Goal: Use online tool/utility: Utilize a website feature to perform a specific function

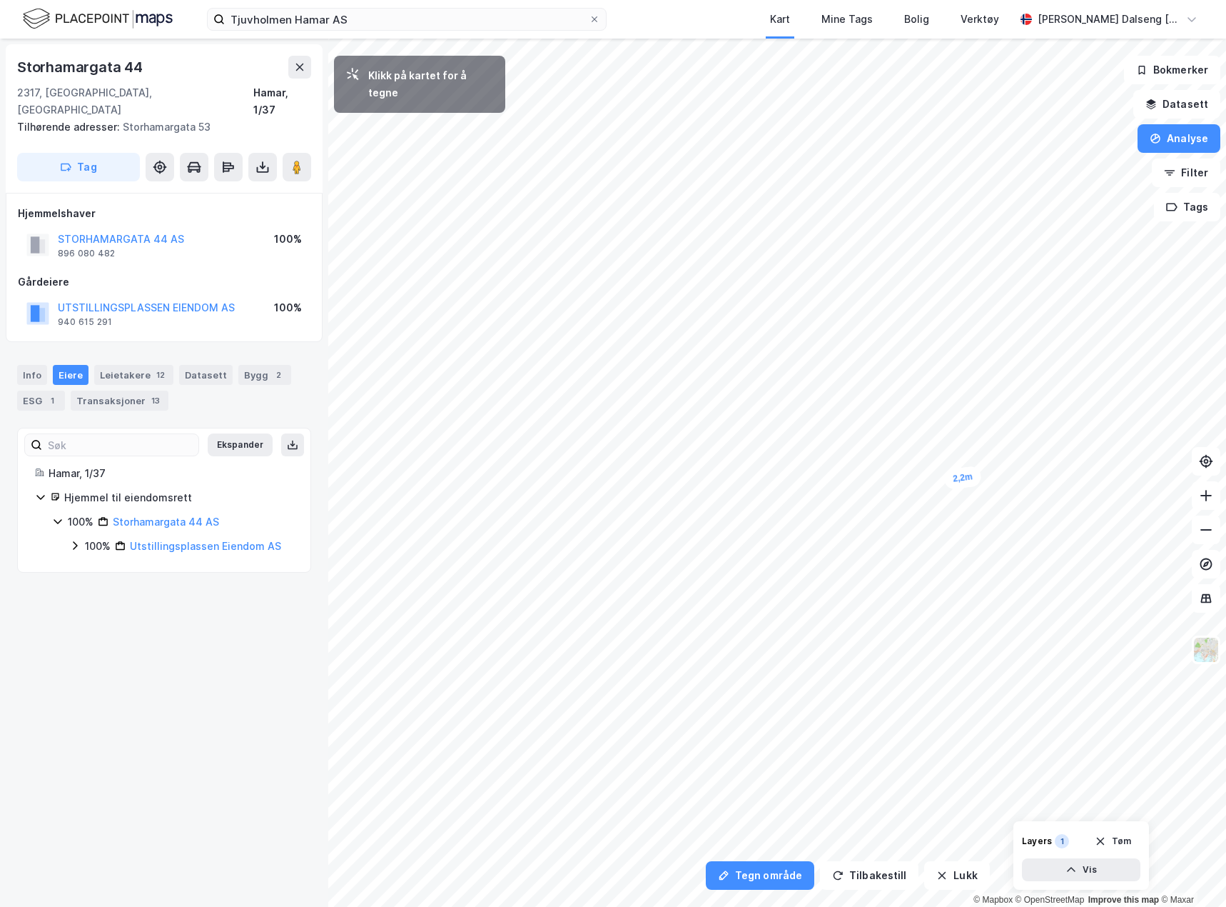
click at [962, 477] on div "2,2m" at bounding box center [963, 477] width 39 height 24
click at [1188, 133] on button "Analyse" at bounding box center [1179, 138] width 83 height 29
click at [937, 871] on icon "button" at bounding box center [942, 874] width 11 height 11
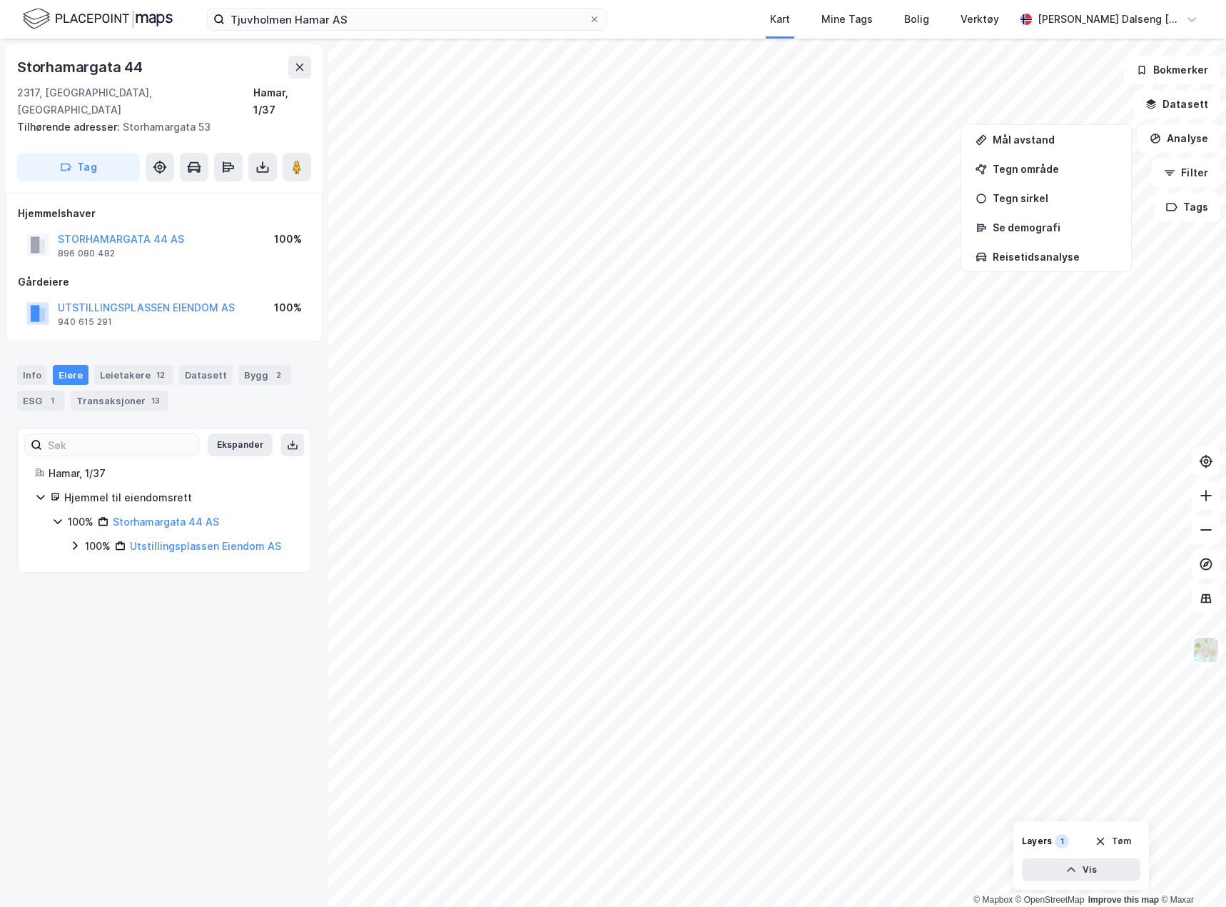
click at [287, 374] on div "© Mapbox © OpenStreetMap Improve this map © Maxar Storhamargata 44 2317, Hamar,…" at bounding box center [613, 473] width 1226 height 868
click at [1042, 166] on div "Tegn område" at bounding box center [1055, 169] width 124 height 12
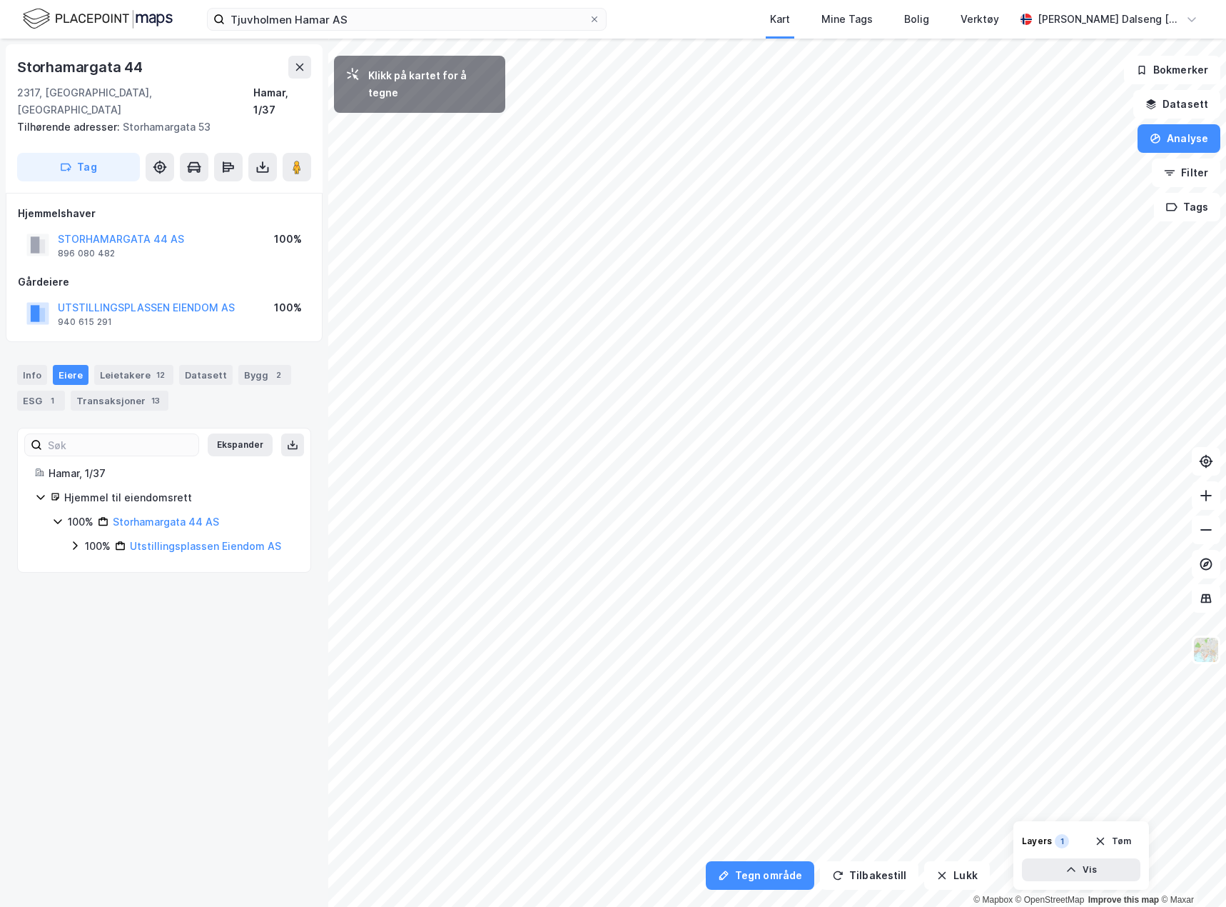
click at [1226, 627] on html "Tjuvholmen Hamar AS Kart Mine Tags Bolig Verktøy Teodor Dalseng Hagen Tegn områ…" at bounding box center [613, 453] width 1226 height 907
click at [628, 0] on html "Tjuvholmen Hamar AS Kart Mine Tags Bolig Verktøy Teodor Dalseng Hagen Tegn områ…" at bounding box center [613, 453] width 1226 height 907
click at [856, 873] on button "Tilbakestill" at bounding box center [869, 875] width 99 height 29
click at [854, 869] on button "Tilbakestill" at bounding box center [869, 875] width 99 height 29
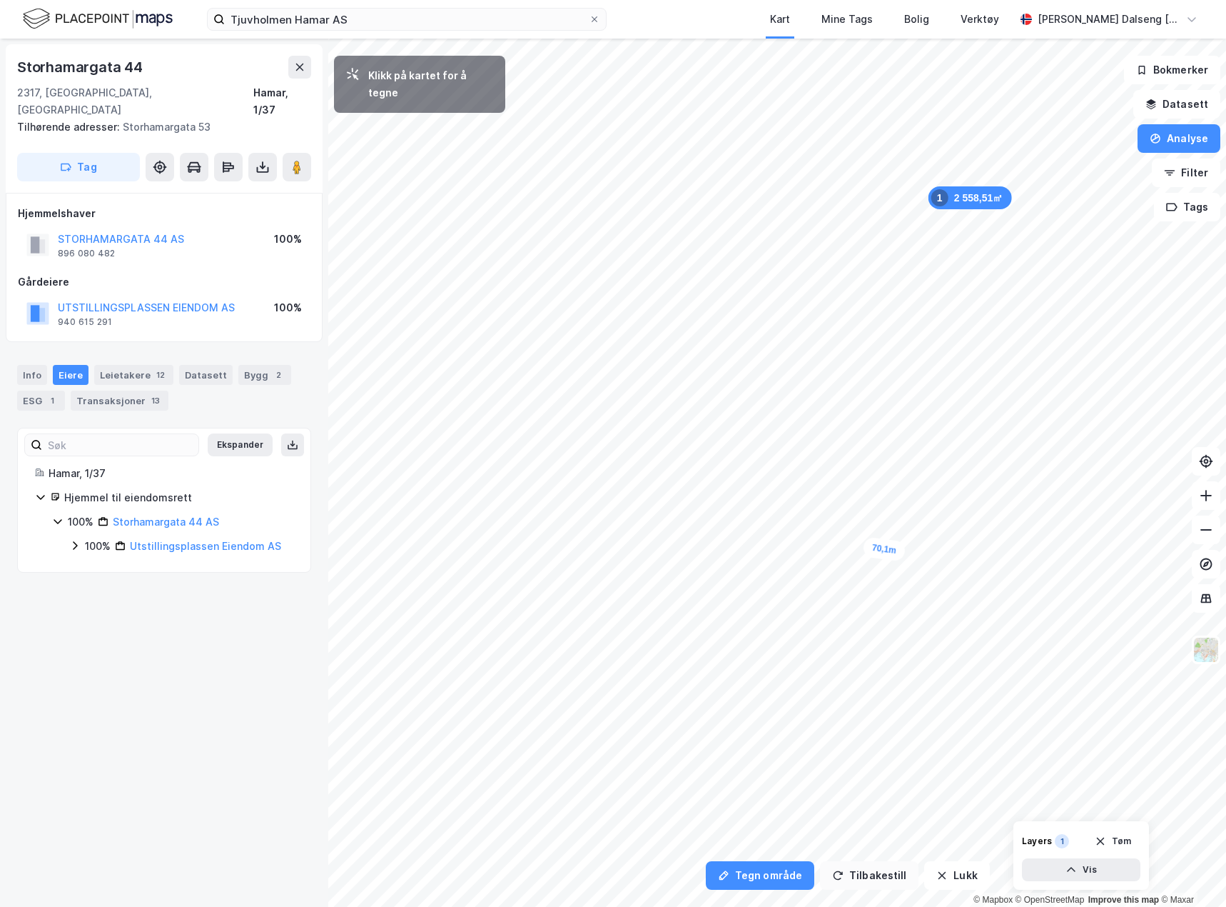
click at [854, 869] on button "Tilbakestill" at bounding box center [869, 875] width 99 height 29
click at [894, 882] on button "Tilbakestill" at bounding box center [869, 875] width 99 height 29
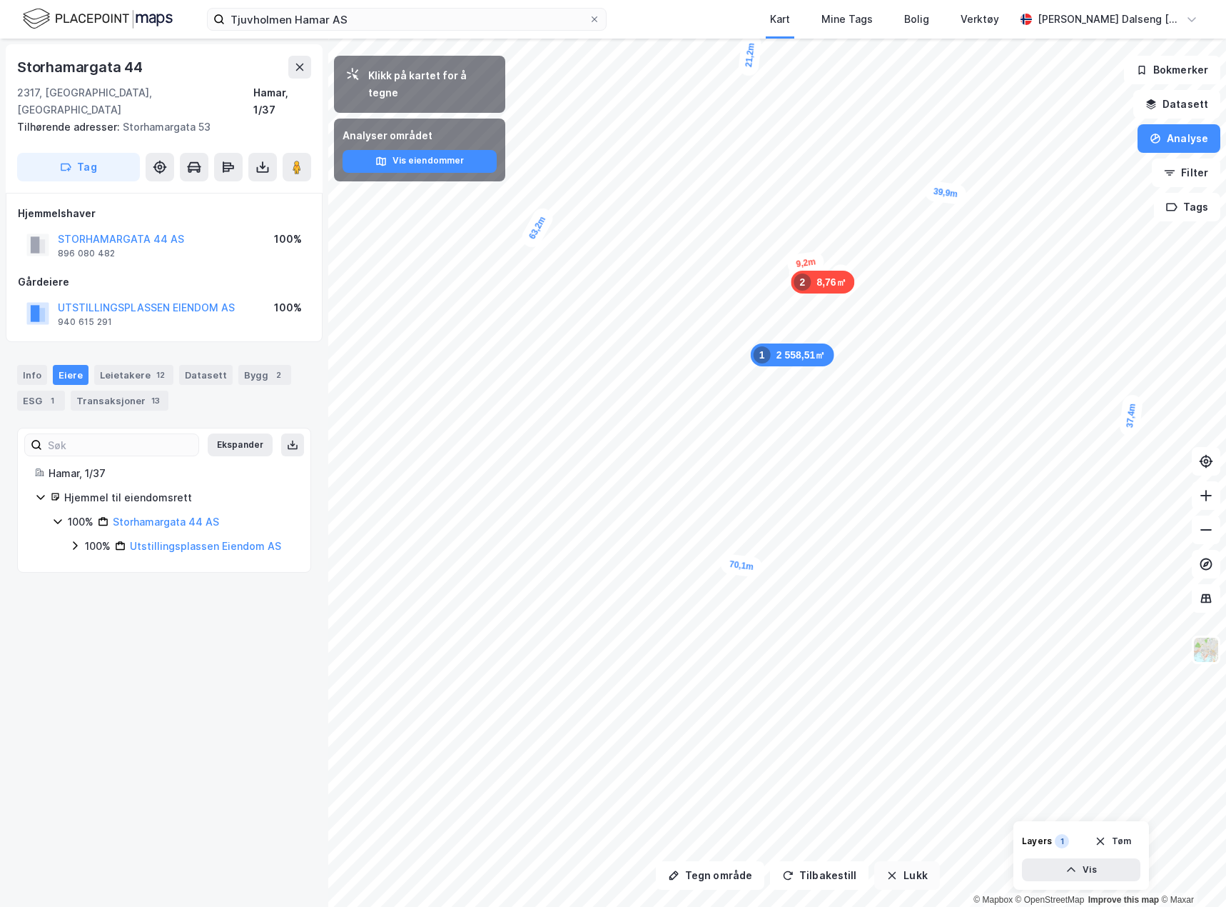
click at [911, 867] on button "Lukk" at bounding box center [906, 875] width 65 height 29
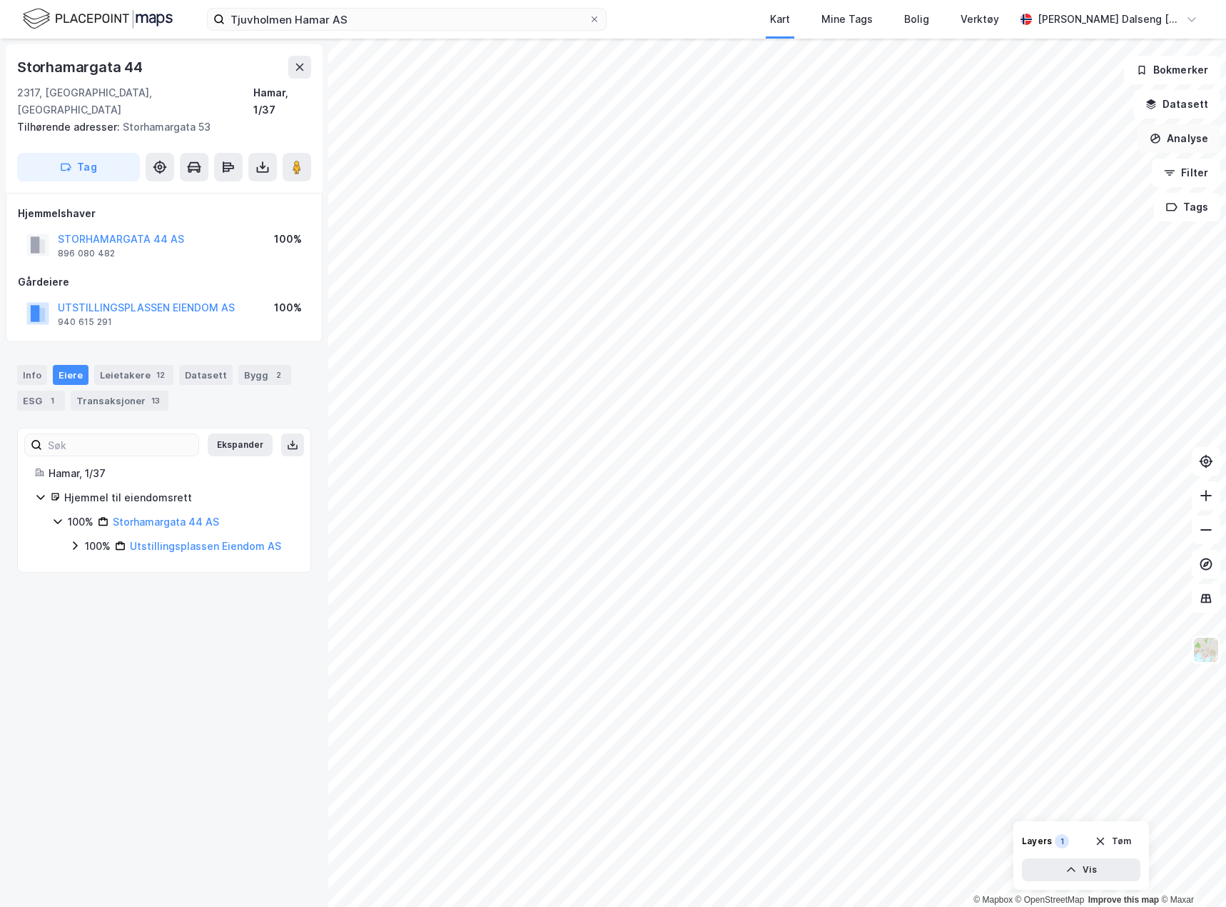
click at [1190, 130] on button "Analyse" at bounding box center [1179, 138] width 83 height 29
click at [1055, 171] on div "Tegn område" at bounding box center [1055, 169] width 124 height 12
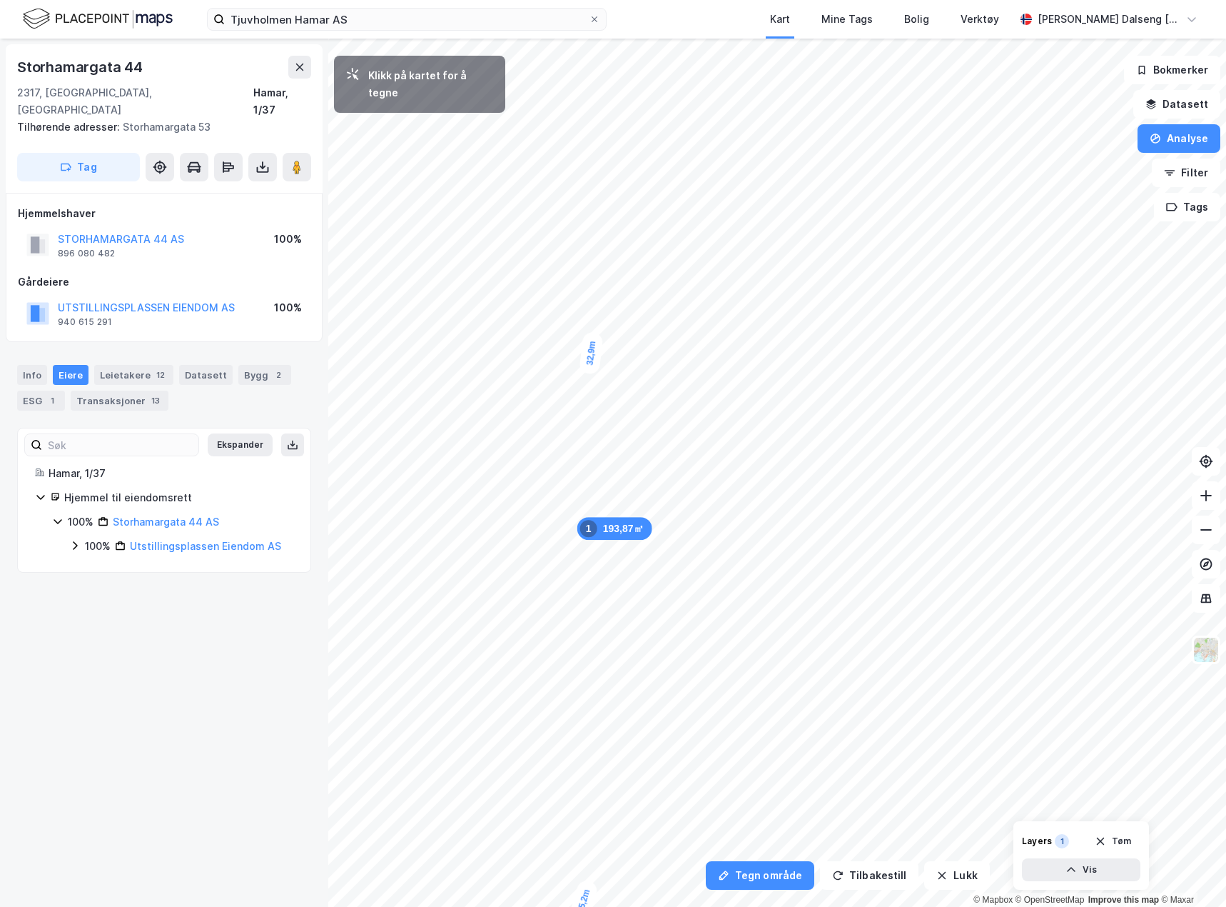
click at [876, 0] on html "Tjuvholmen Hamar AS Kart Mine Tags Bolig Verktøy Teodor Dalseng Hagen Tegn områ…" at bounding box center [613, 453] width 1226 height 907
click at [283, 313] on div "Tegn område Tilbakestill Lukk Klikk på kartet for å tegne 365,41㎡ 1 25,7m 3,1m …" at bounding box center [613, 473] width 1226 height 868
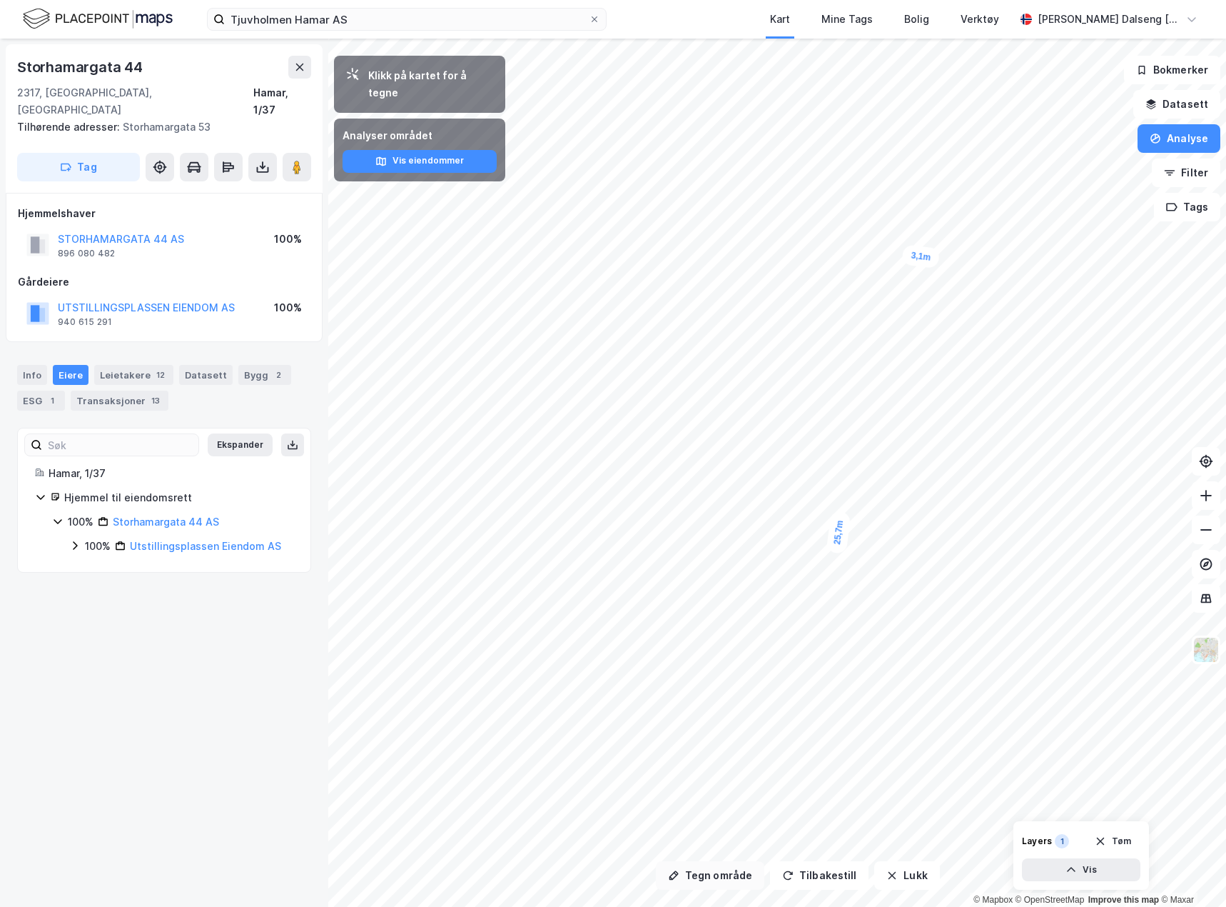
click at [727, 889] on button "Tegn område" at bounding box center [710, 875] width 109 height 29
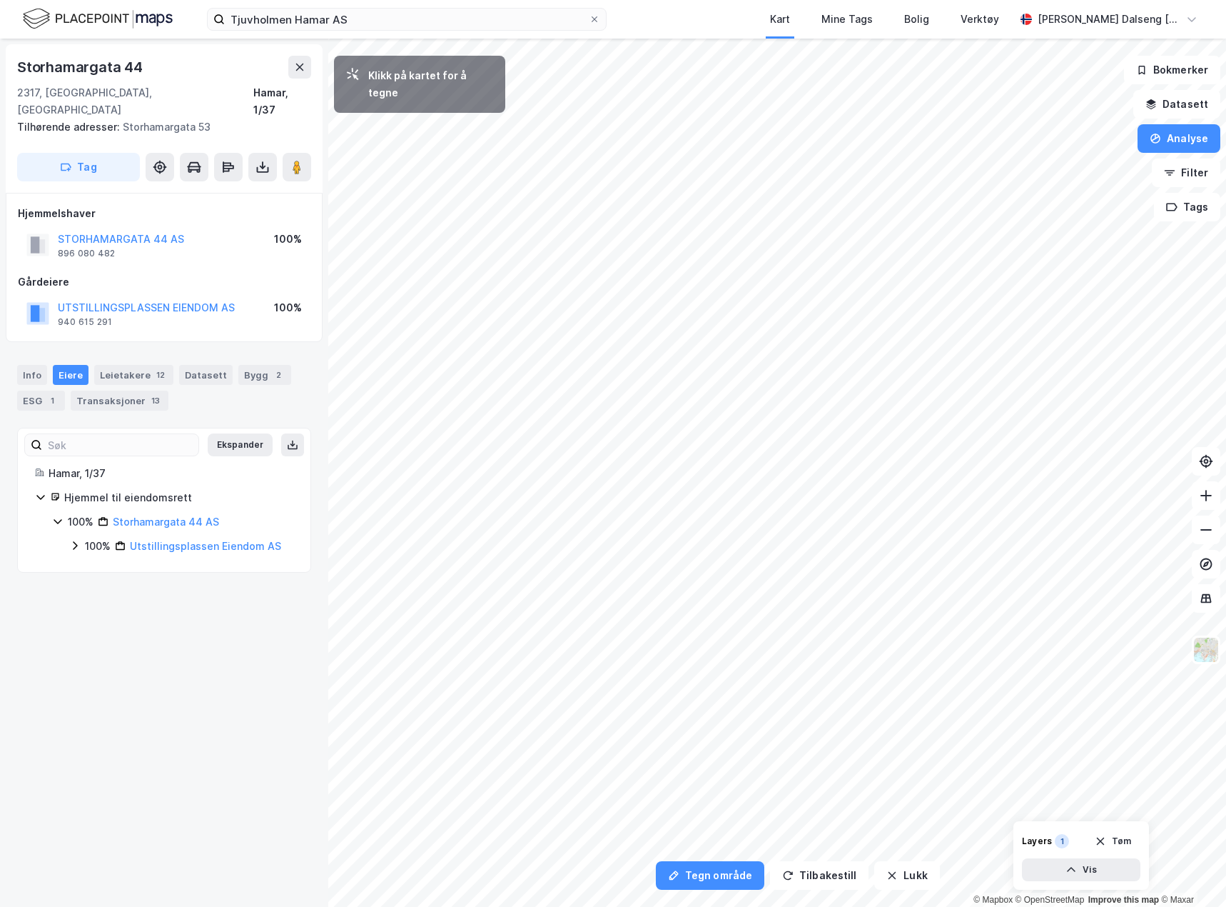
click at [160, 520] on div "Tegn område Tilbakestill Lukk Klikk på kartet for å tegne 1 930,69㎡ 1 25,7m 3,1…" at bounding box center [613, 473] width 1226 height 868
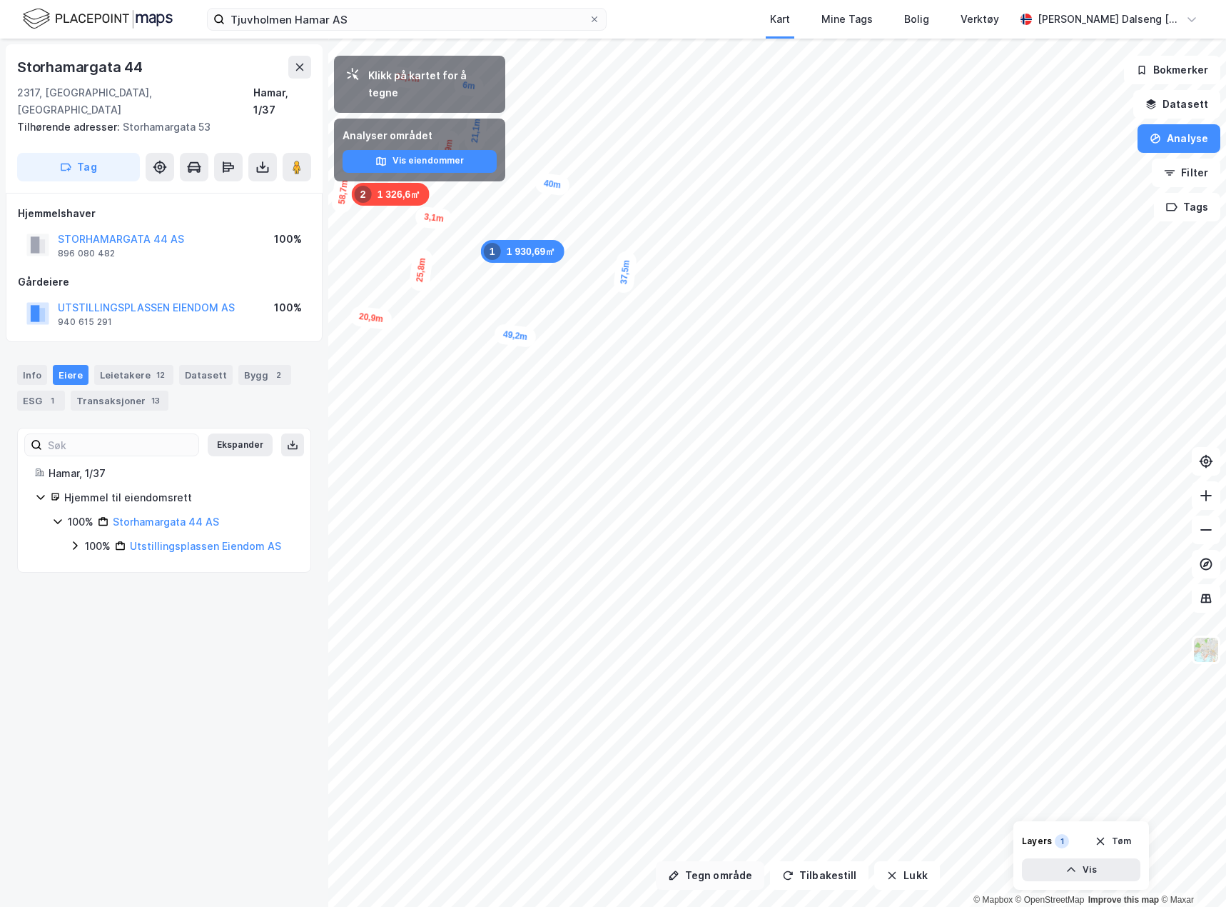
click at [722, 875] on button "Tegn område" at bounding box center [710, 875] width 109 height 29
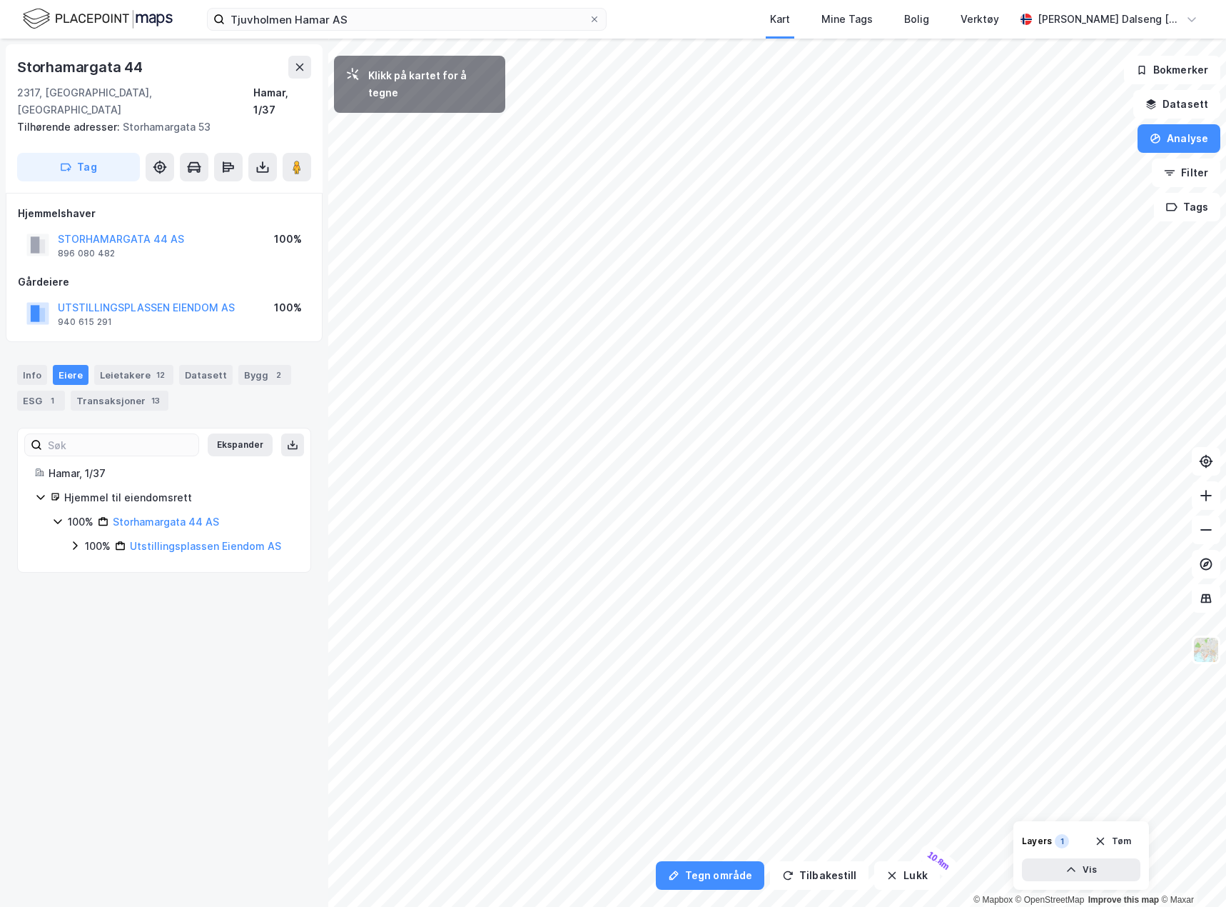
click at [1039, 906] on html "Tjuvholmen Hamar AS Kart Mine Tags Bolig Verktøy Teodor Dalseng Hagen Tegn områ…" at bounding box center [613, 453] width 1226 height 907
drag, startPoint x: 1014, startPoint y: 886, endPoint x: 652, endPoint y: 197, distance: 778.2
click at [652, 197] on div "0,2m" at bounding box center [666, 198] width 38 height 23
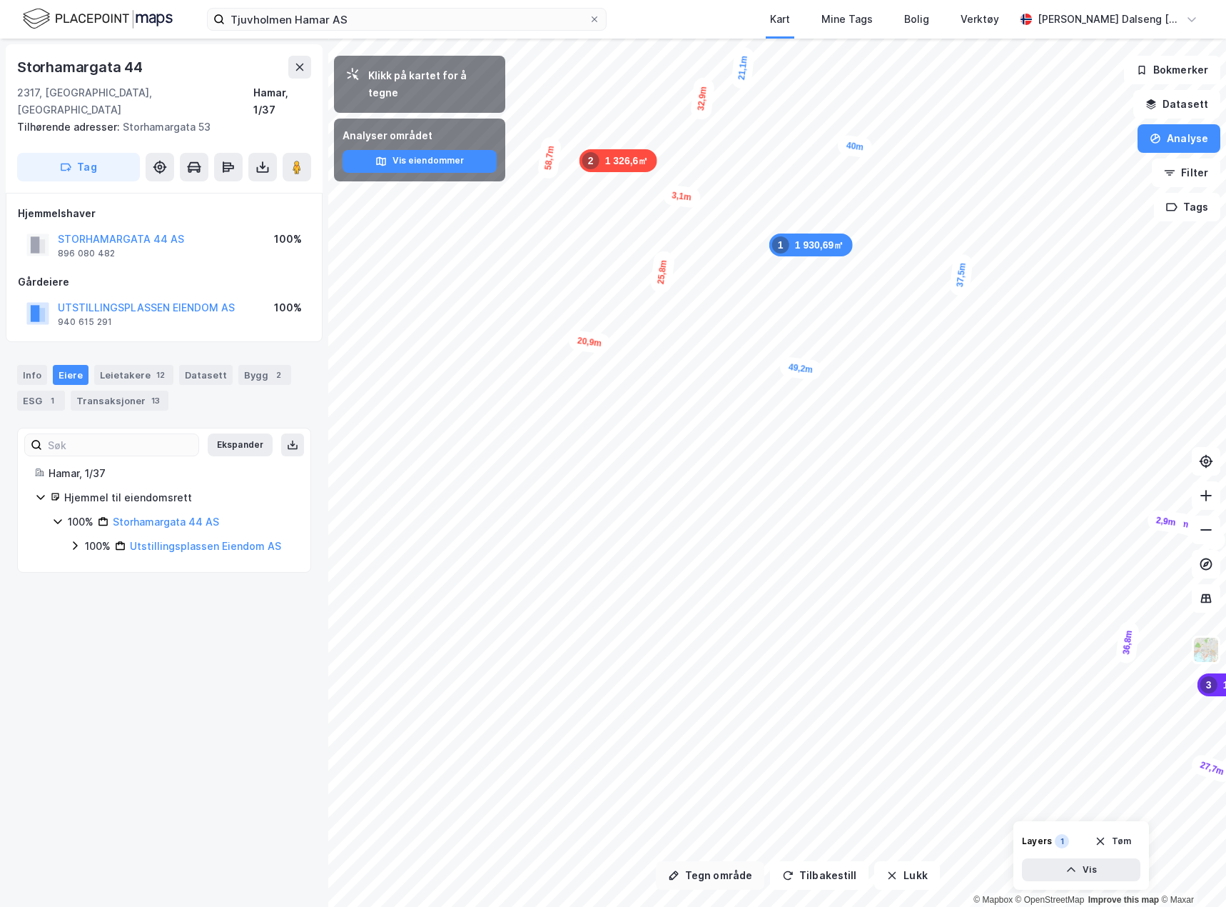
click at [740, 869] on button "Tegn område" at bounding box center [710, 875] width 109 height 29
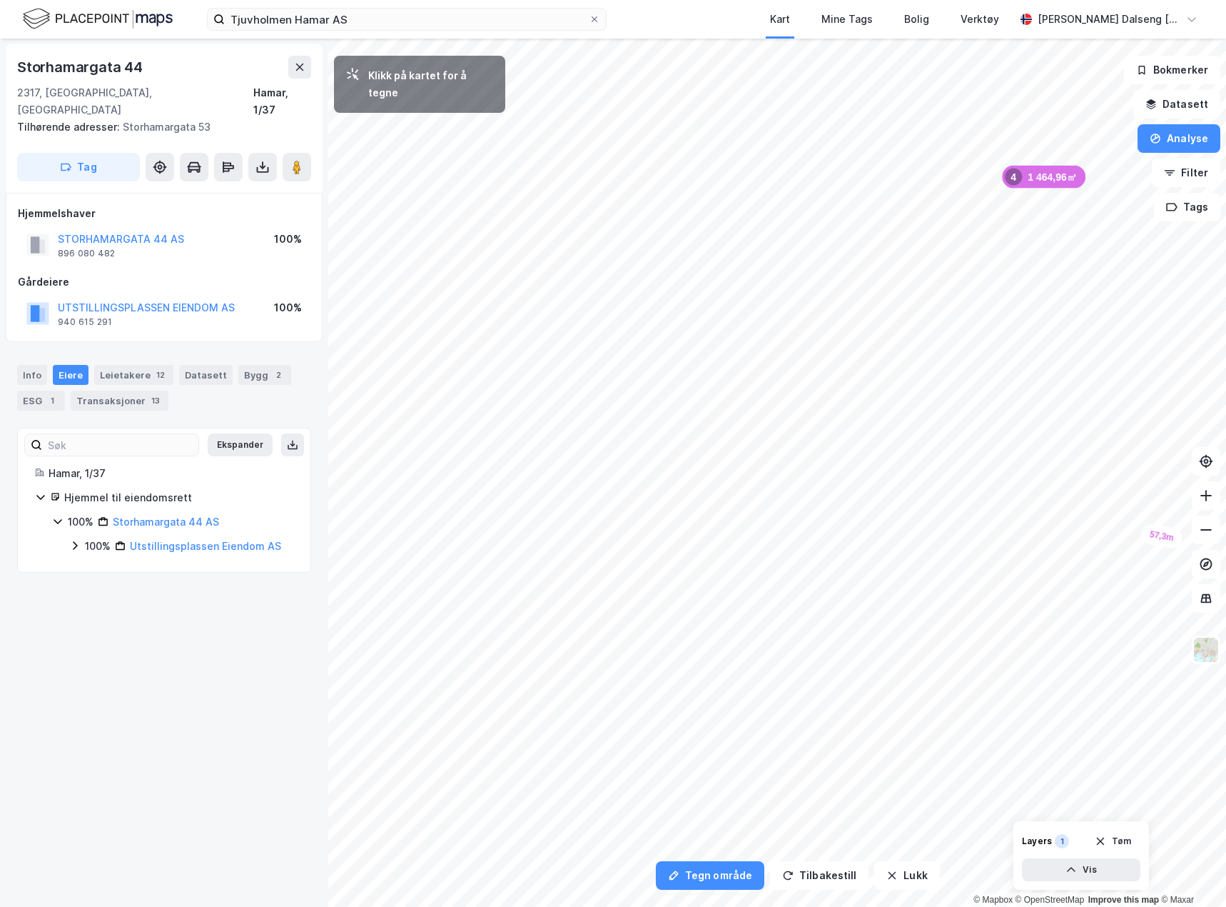
click at [305, 393] on div "Tegn område Tilbakestill Lukk Klikk på kartet for å tegne 1 930,69㎡ 1 1 326,6㎡ …" at bounding box center [613, 473] width 1226 height 868
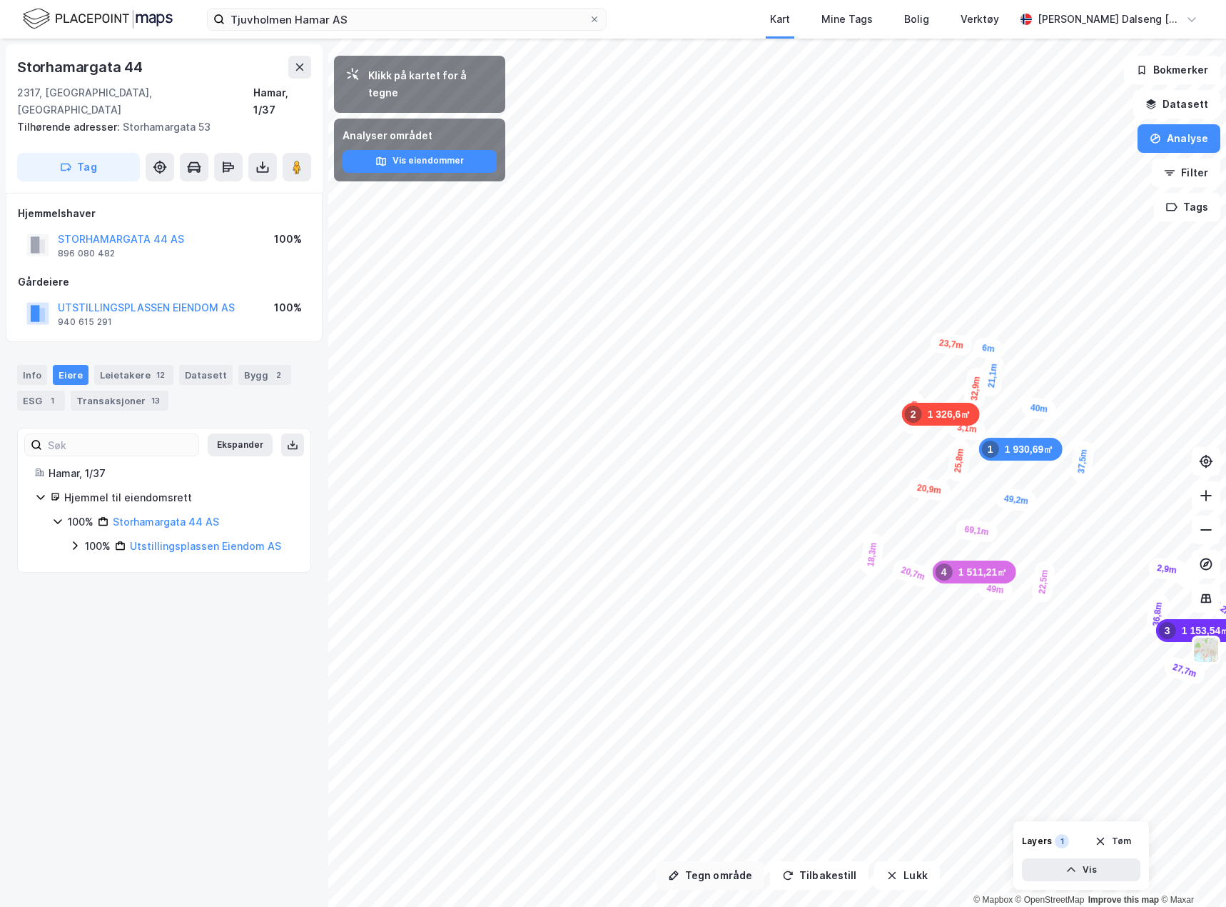
click at [724, 880] on button "Tegn område" at bounding box center [710, 875] width 109 height 29
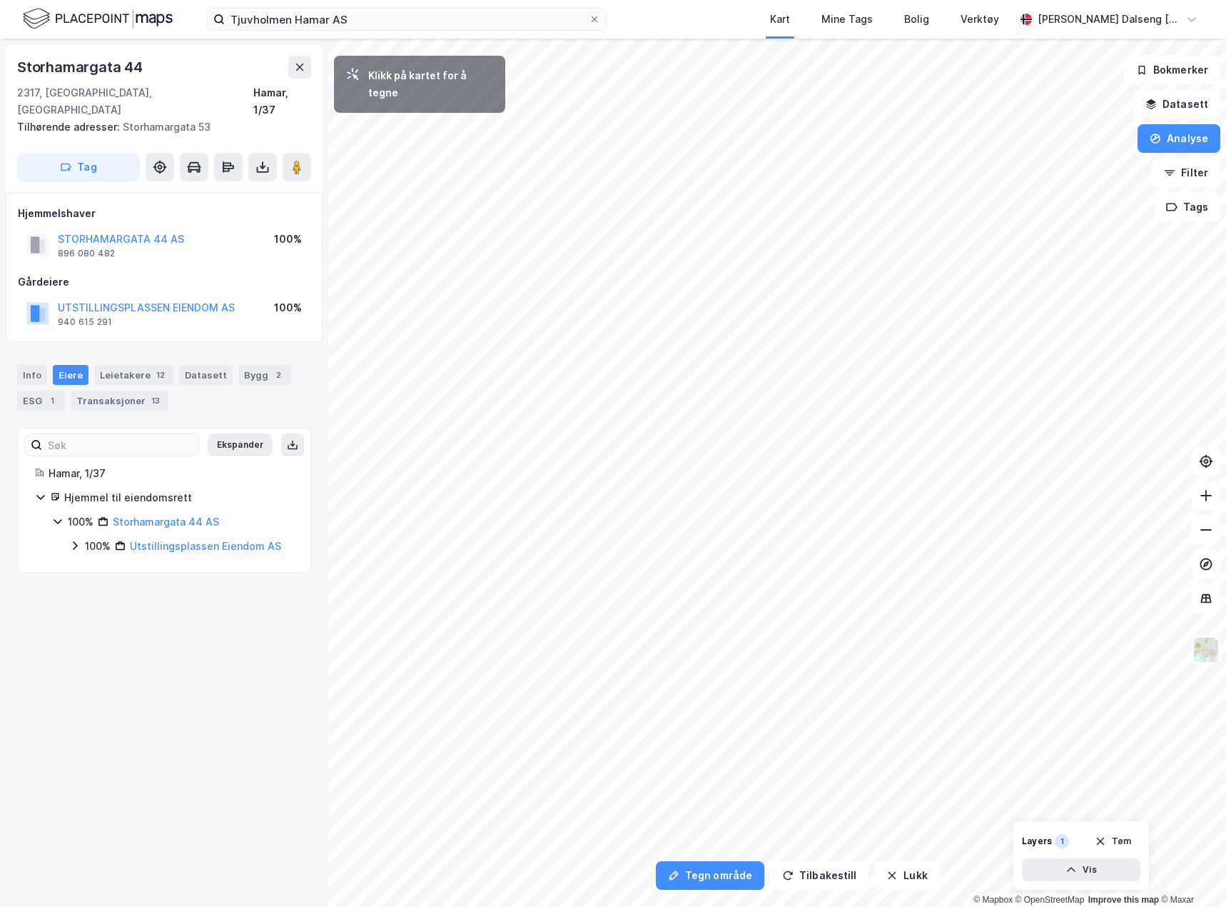
click at [1226, 570] on html "Tjuvholmen Hamar AS Kart Mine Tags Bolig Verktøy Teodor Dalseng Hagen Tegn områ…" at bounding box center [613, 453] width 1226 height 907
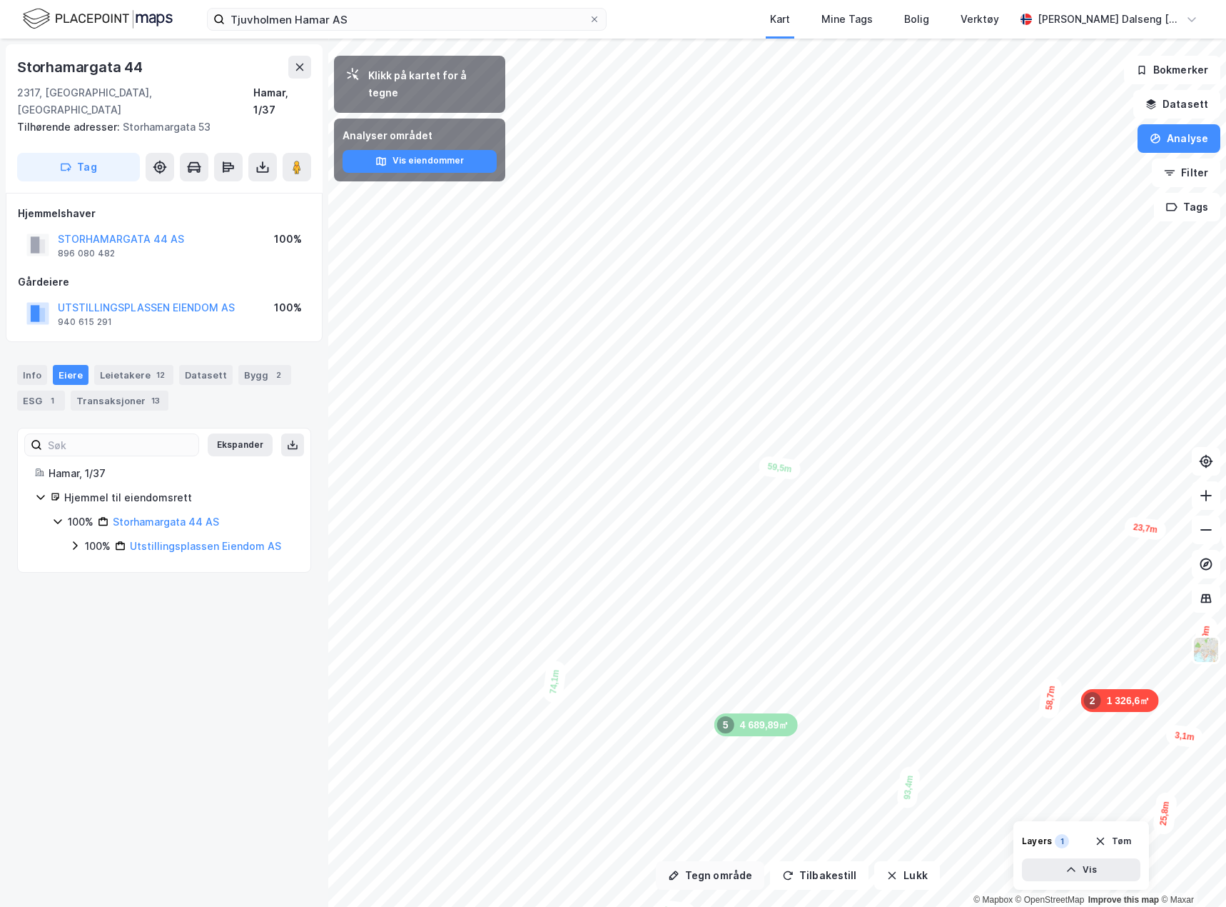
click at [710, 883] on button "Tegn område" at bounding box center [710, 875] width 109 height 29
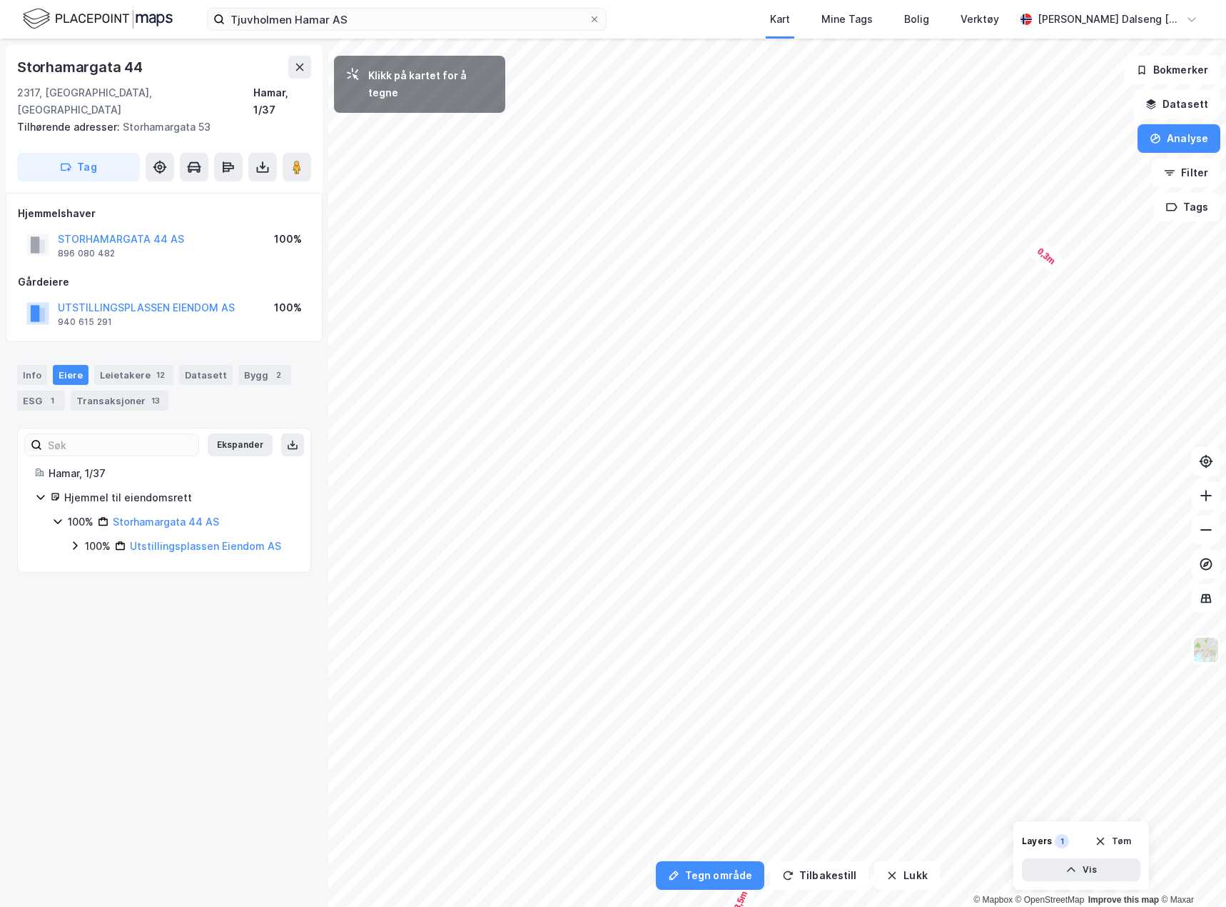
click at [1067, 273] on div "0,3m" at bounding box center [1046, 256] width 41 height 39
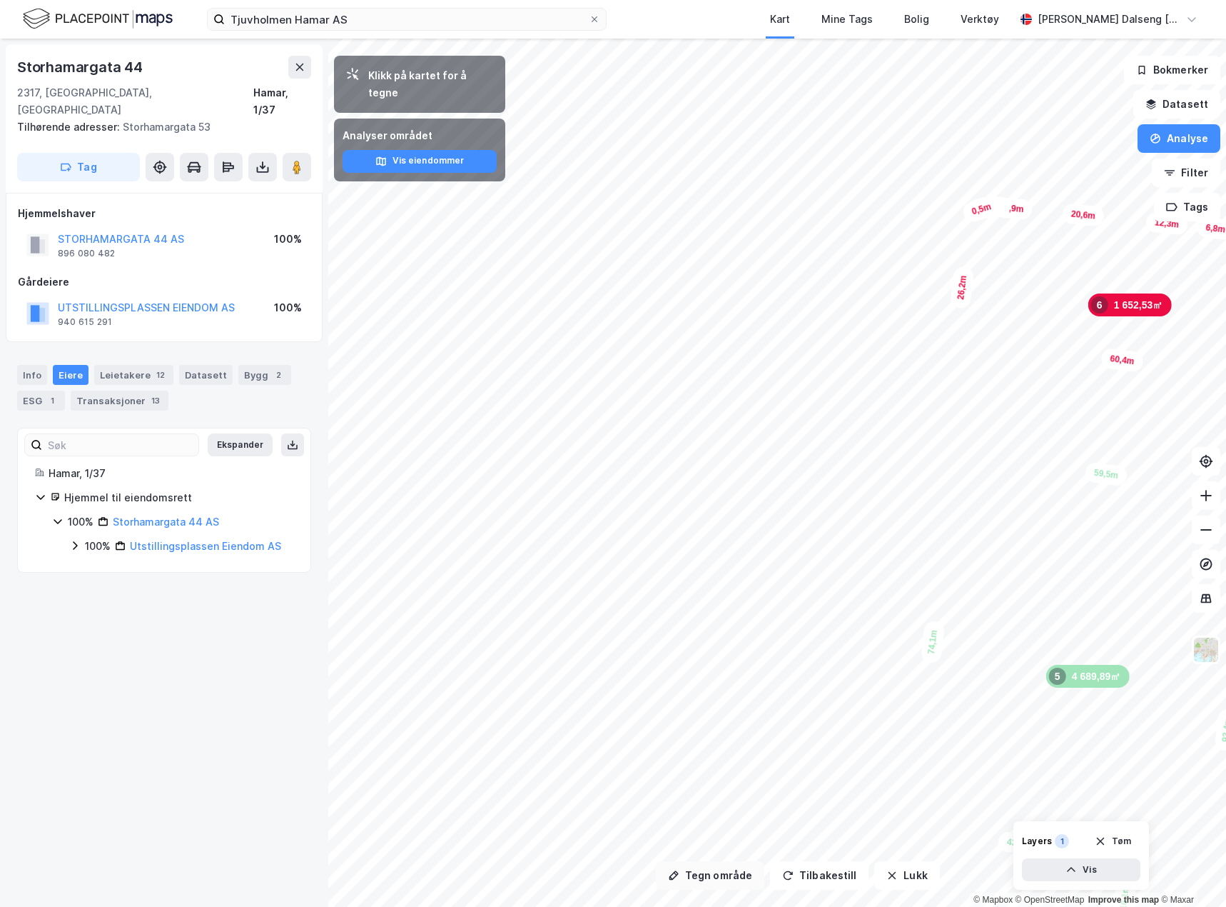
click at [710, 888] on button "Tegn område" at bounding box center [710, 875] width 109 height 29
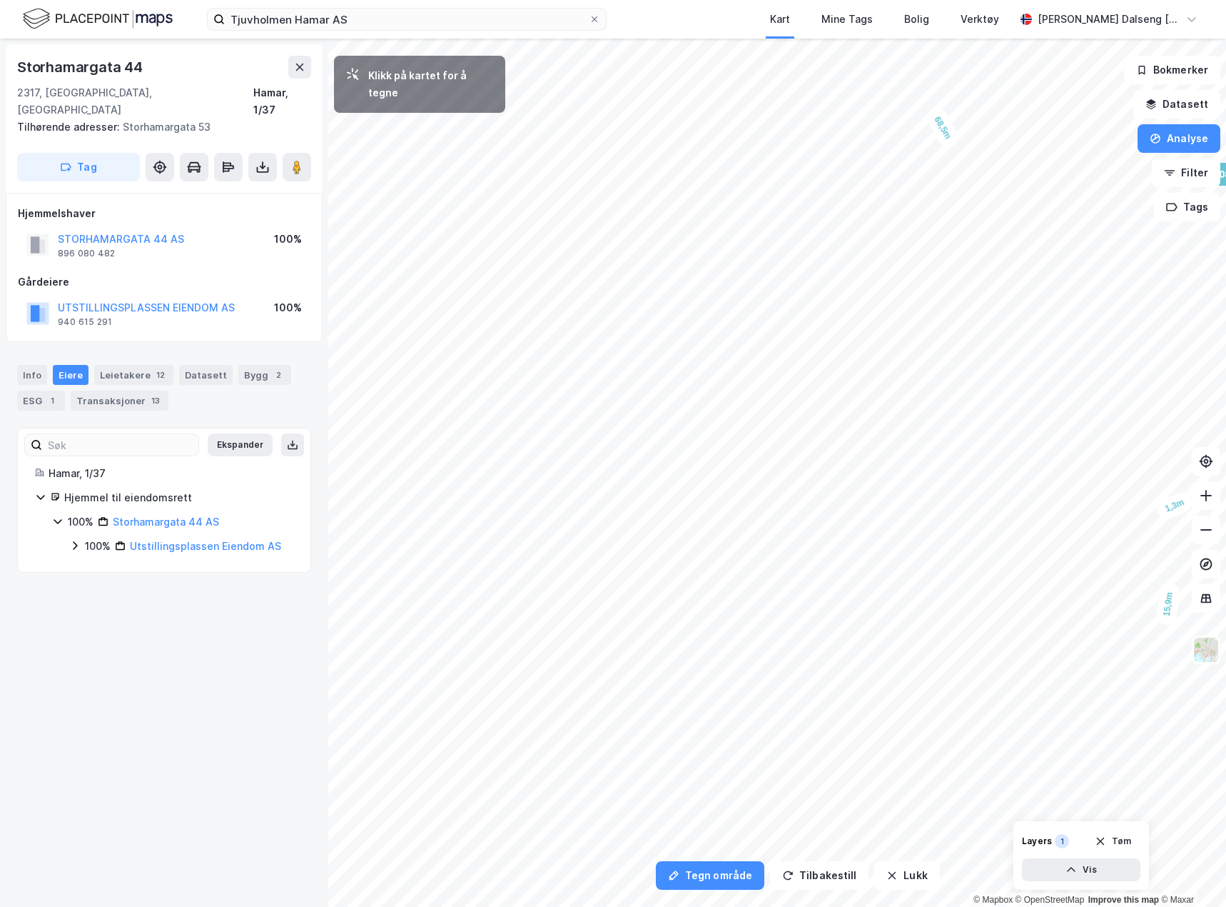
click at [1171, 511] on div "1,3m" at bounding box center [1174, 505] width 41 height 33
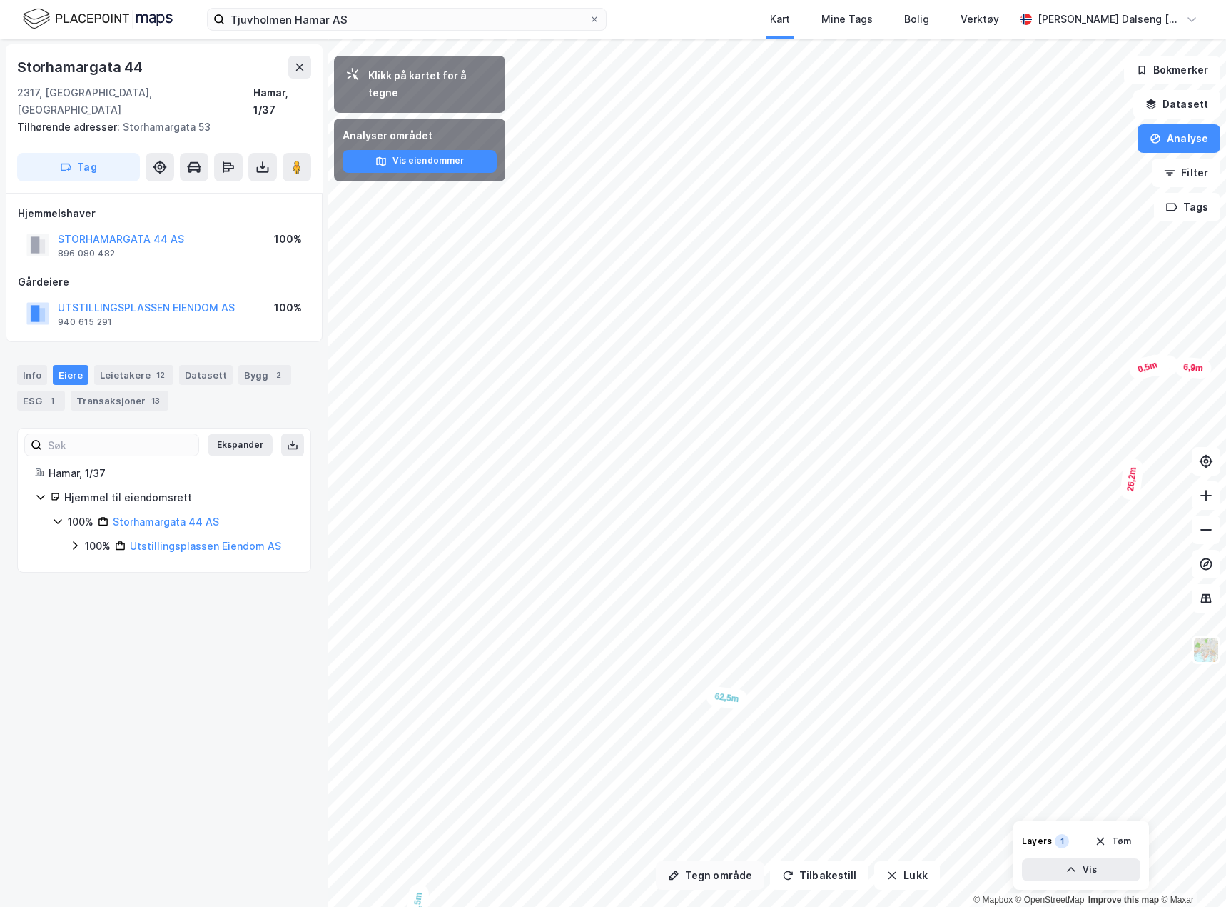
click at [717, 870] on button "Tegn område" at bounding box center [710, 875] width 109 height 29
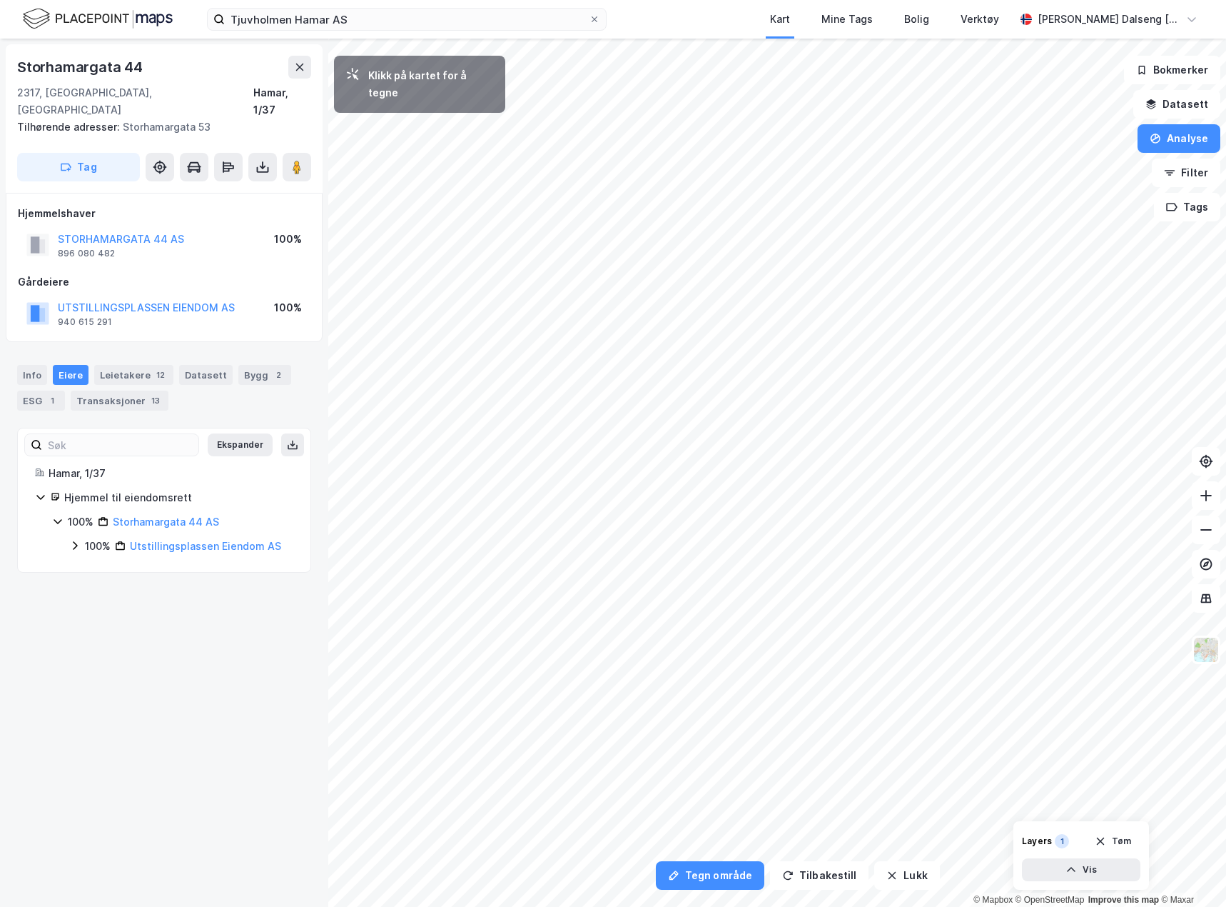
click at [1226, 473] on html "Tjuvholmen Hamar AS Kart Mine Tags Bolig Verktøy Teodor Dalseng Hagen Tegn områ…" at bounding box center [613, 453] width 1226 height 907
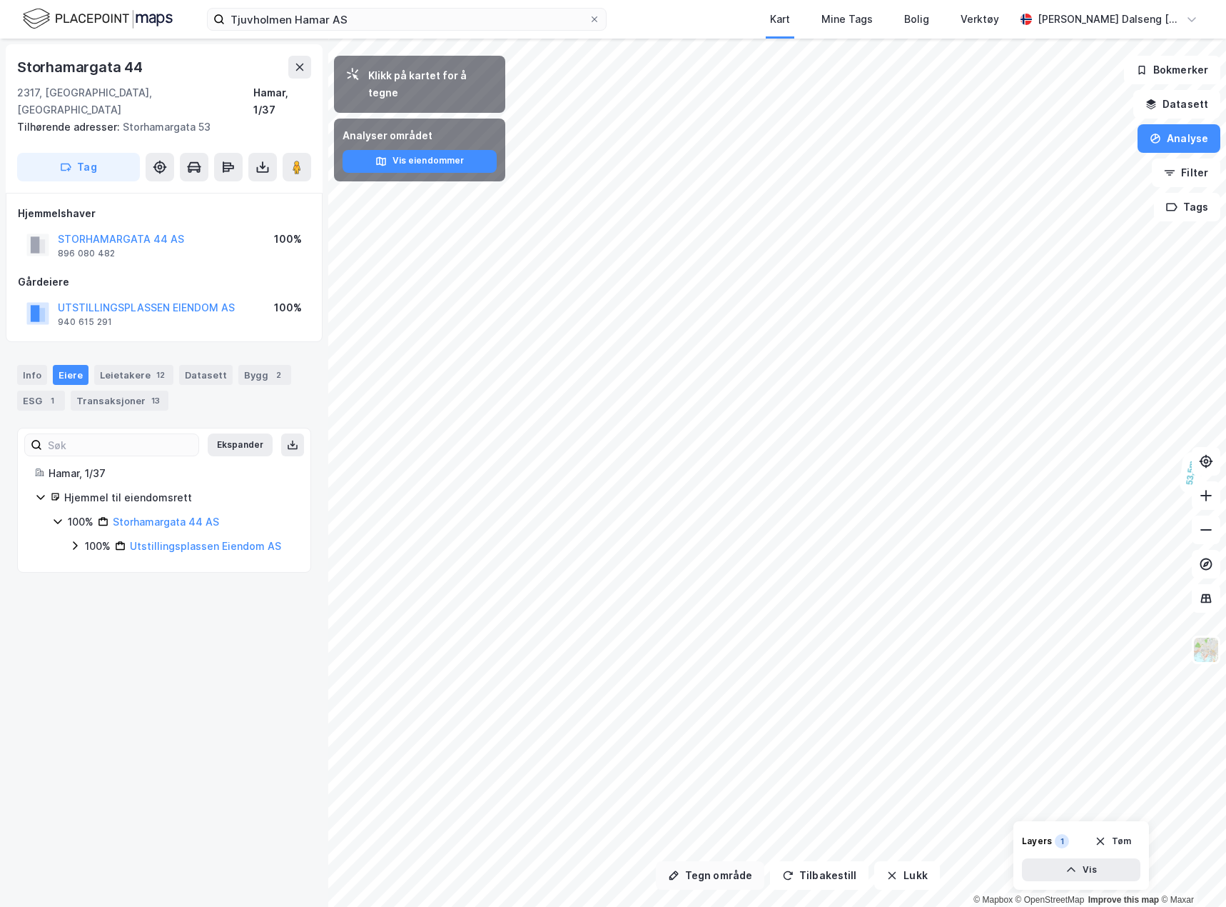
click at [722, 869] on button "Tegn område" at bounding box center [710, 875] width 109 height 29
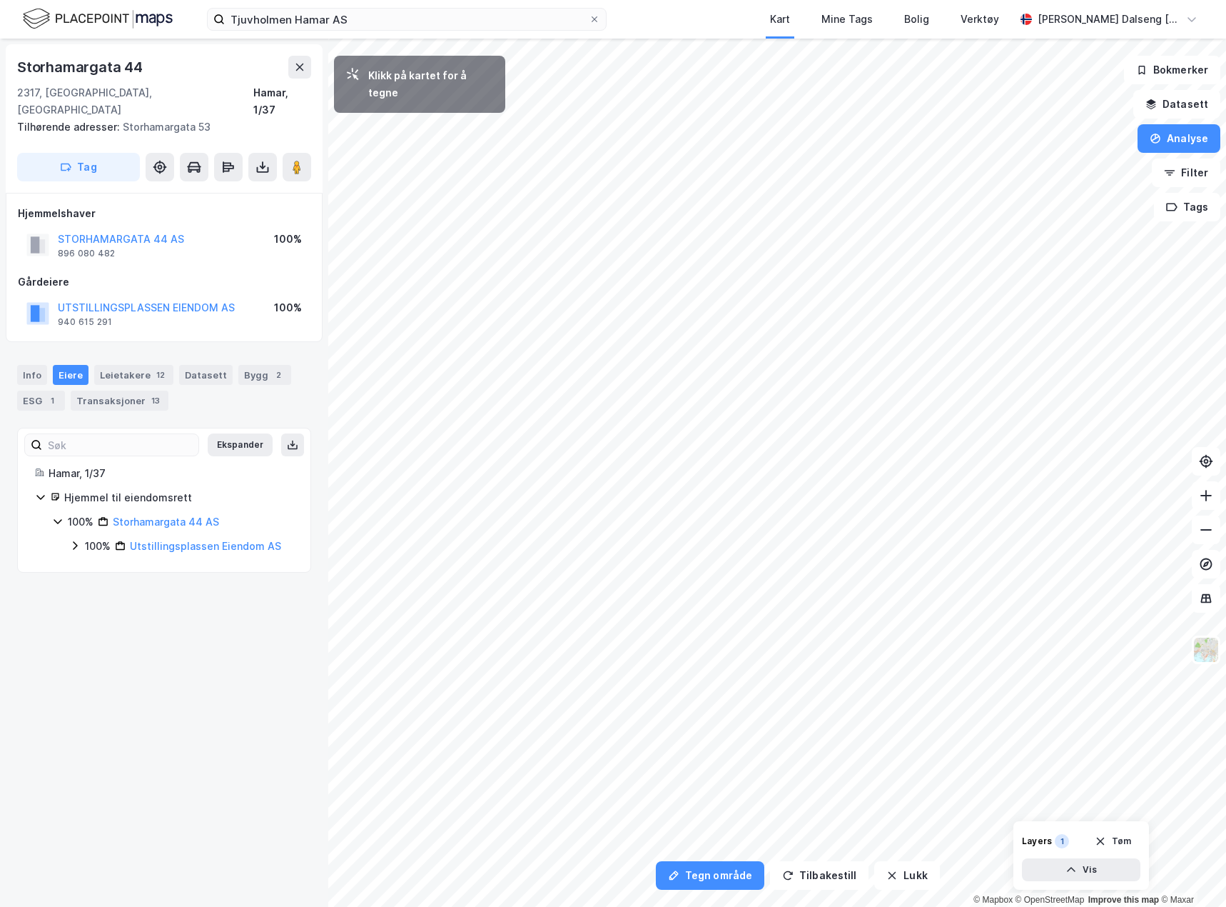
click at [1021, 906] on html "Tjuvholmen Hamar AS Kart Mine Tags Bolig Verktøy Teodor Dalseng Hagen Tegn områ…" at bounding box center [613, 453] width 1226 height 907
click at [1226, 279] on html "Tjuvholmen Hamar AS Kart Mine Tags Bolig Verktøy Teodor Dalseng Hagen Tegn områ…" at bounding box center [613, 453] width 1226 height 907
click at [1226, 393] on html "Tjuvholmen Hamar AS Kart Mine Tags Bolig Verktøy Teodor Dalseng Hagen Tegn områ…" at bounding box center [613, 453] width 1226 height 907
click at [185, 540] on div "Tegn område Tilbakestill Lukk Klikk på kartet for å tegne 1 930,69㎡ 1 1 326,6㎡ …" at bounding box center [613, 473] width 1226 height 868
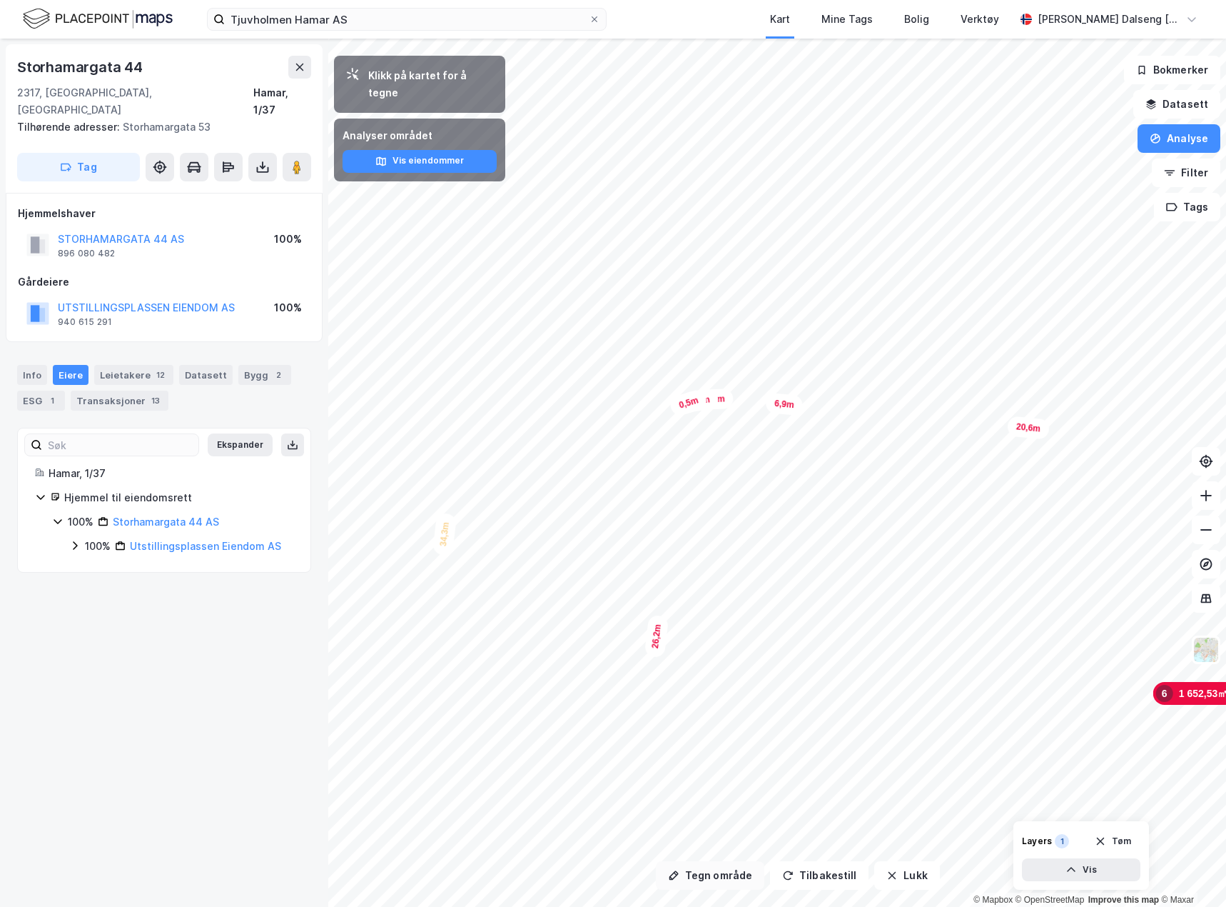
click at [700, 880] on button "Tegn område" at bounding box center [710, 875] width 109 height 29
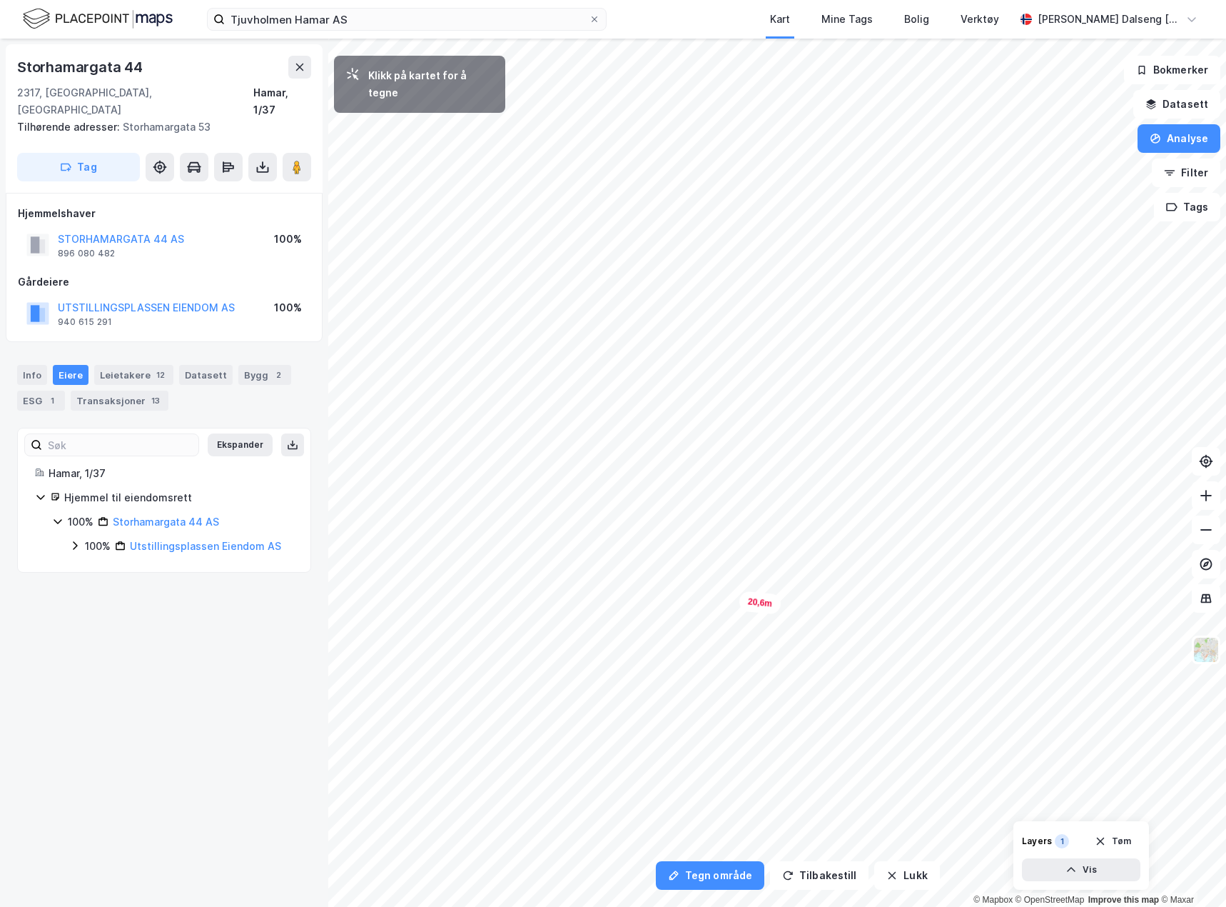
click at [195, 346] on div "Tegn område Tilbakestill Lukk Klikk på kartet for å tegne 1 930,69㎡ 1 1 326,6㎡ …" at bounding box center [613, 473] width 1226 height 868
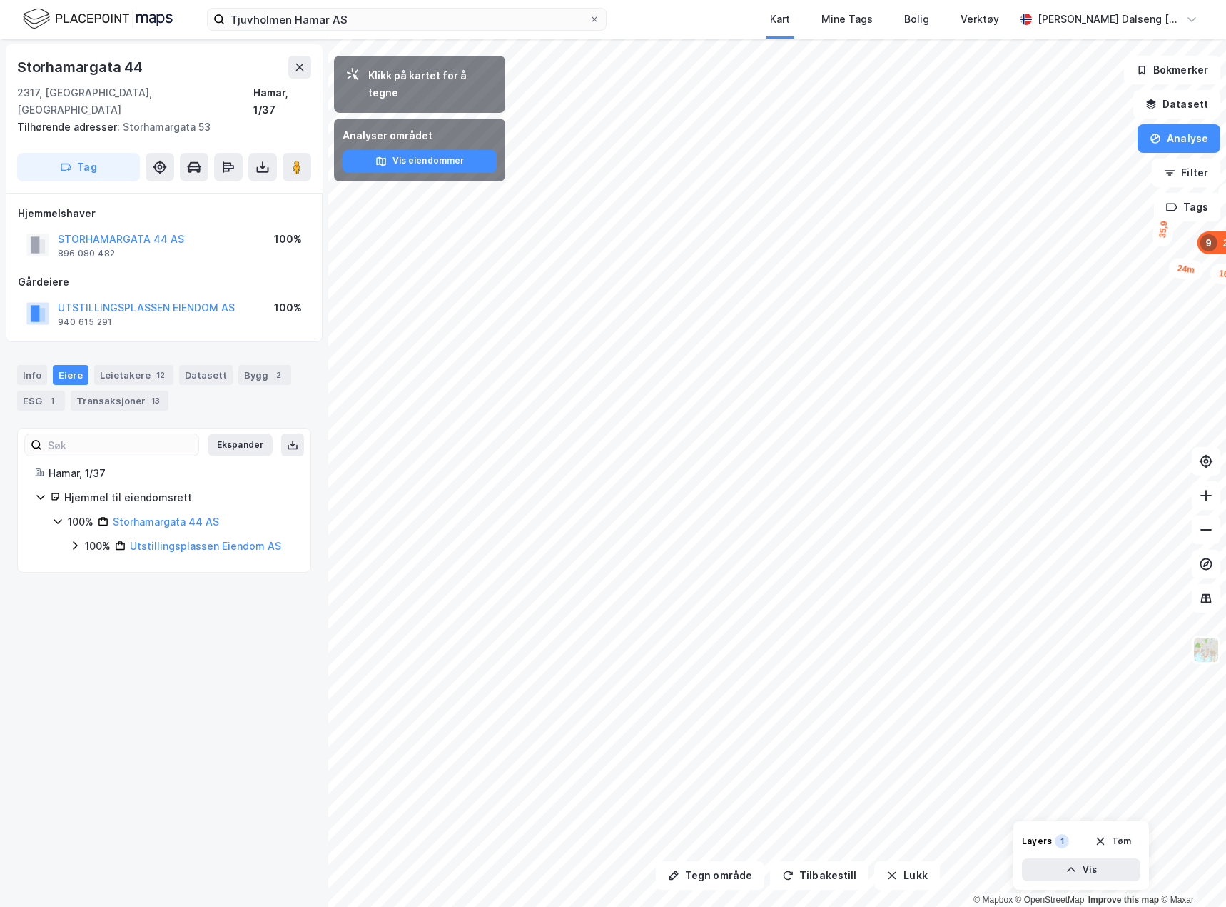
click at [1226, 484] on html "Tjuvholmen Hamar AS Kart Mine Tags Bolig Verktøy Teodor Dalseng Hagen Tegn områ…" at bounding box center [613, 453] width 1226 height 907
click at [721, 874] on button "Tegn område" at bounding box center [710, 875] width 109 height 29
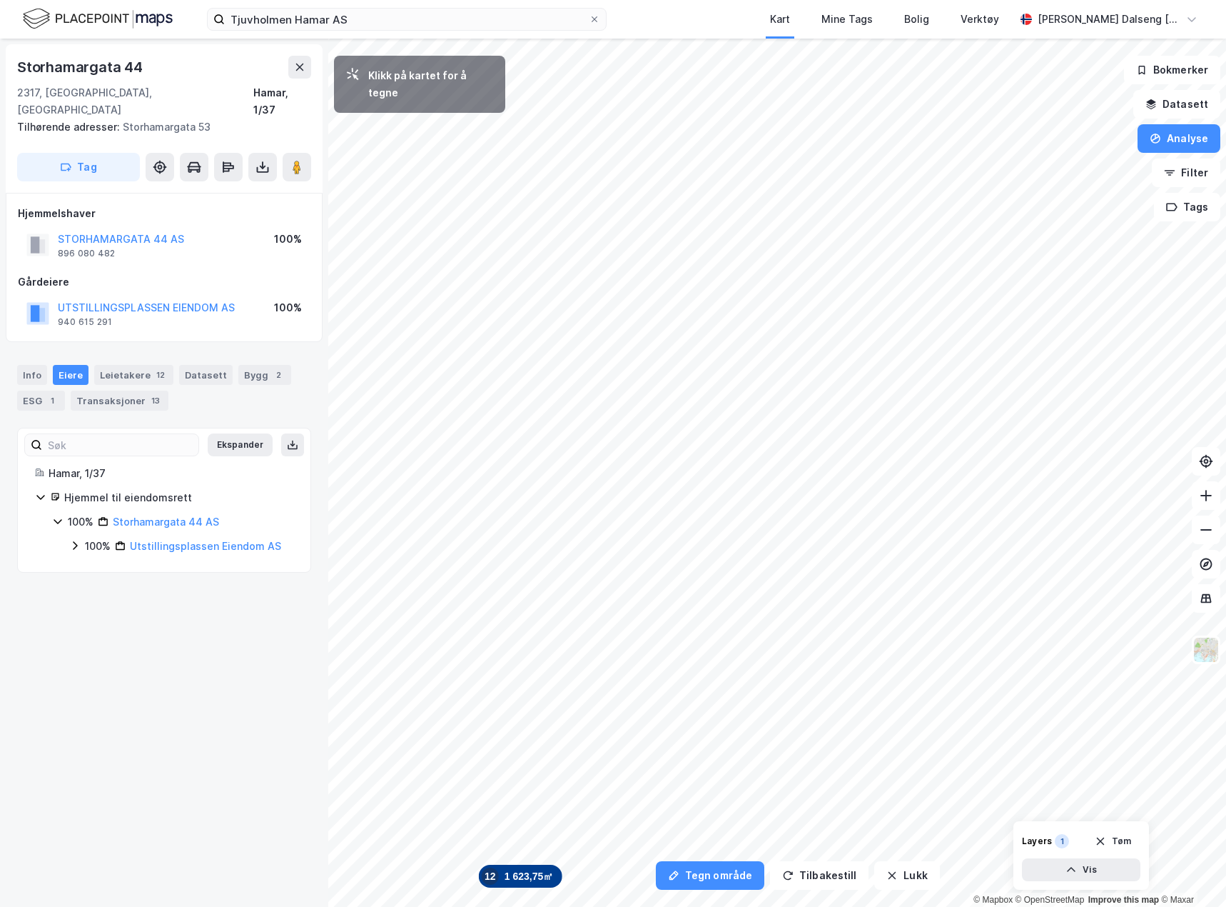
click at [1226, 477] on html "[GEOGRAPHIC_DATA] AS Kart Mine Tags [PERSON_NAME] Verktøy [PERSON_NAME] [PERSON…" at bounding box center [613, 453] width 1226 height 907
click at [12, 104] on div "Tegn område Tilbakestill Lukk Klikk på kartet for å tegne 1 930,69㎡ 1 1 326,6㎡ …" at bounding box center [613, 473] width 1226 height 868
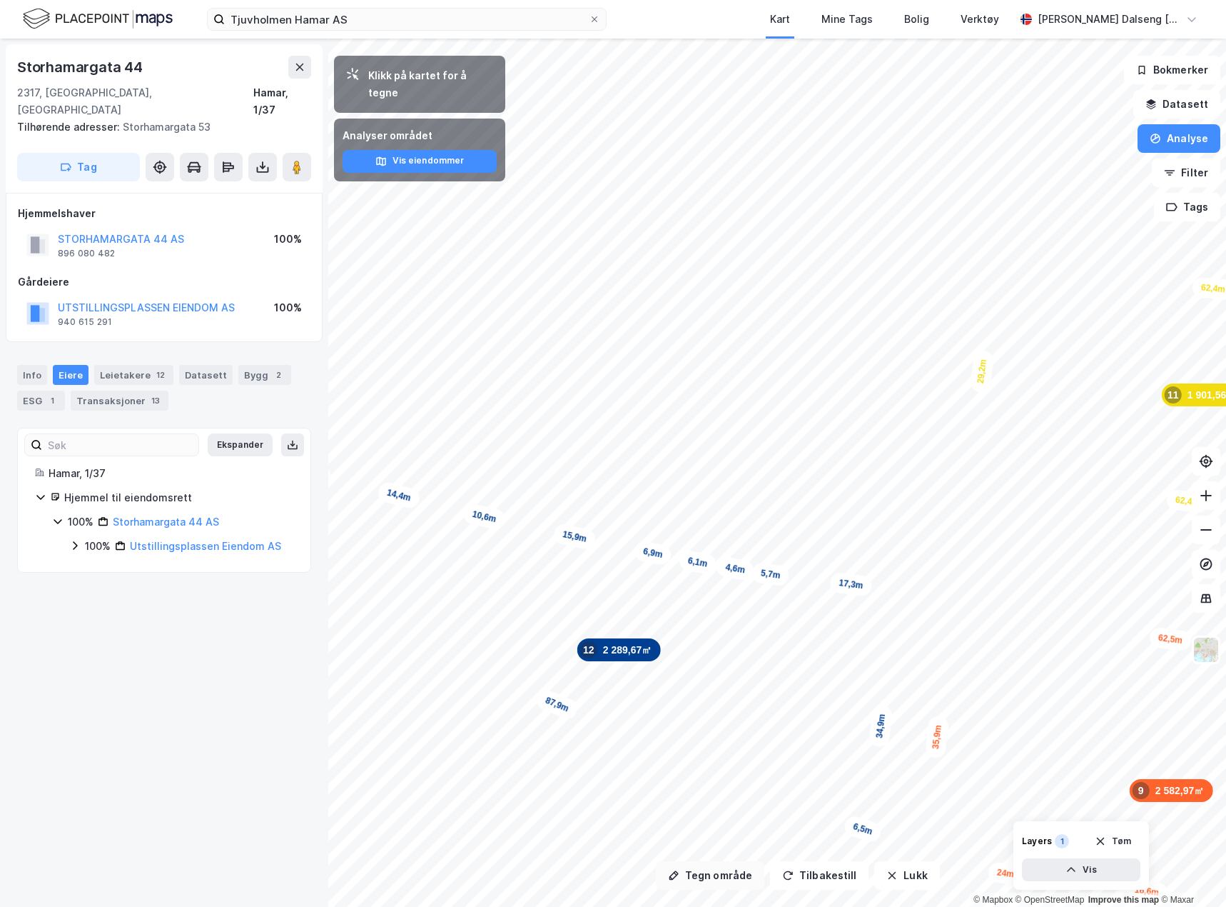
click at [697, 881] on button "Tegn område" at bounding box center [710, 875] width 109 height 29
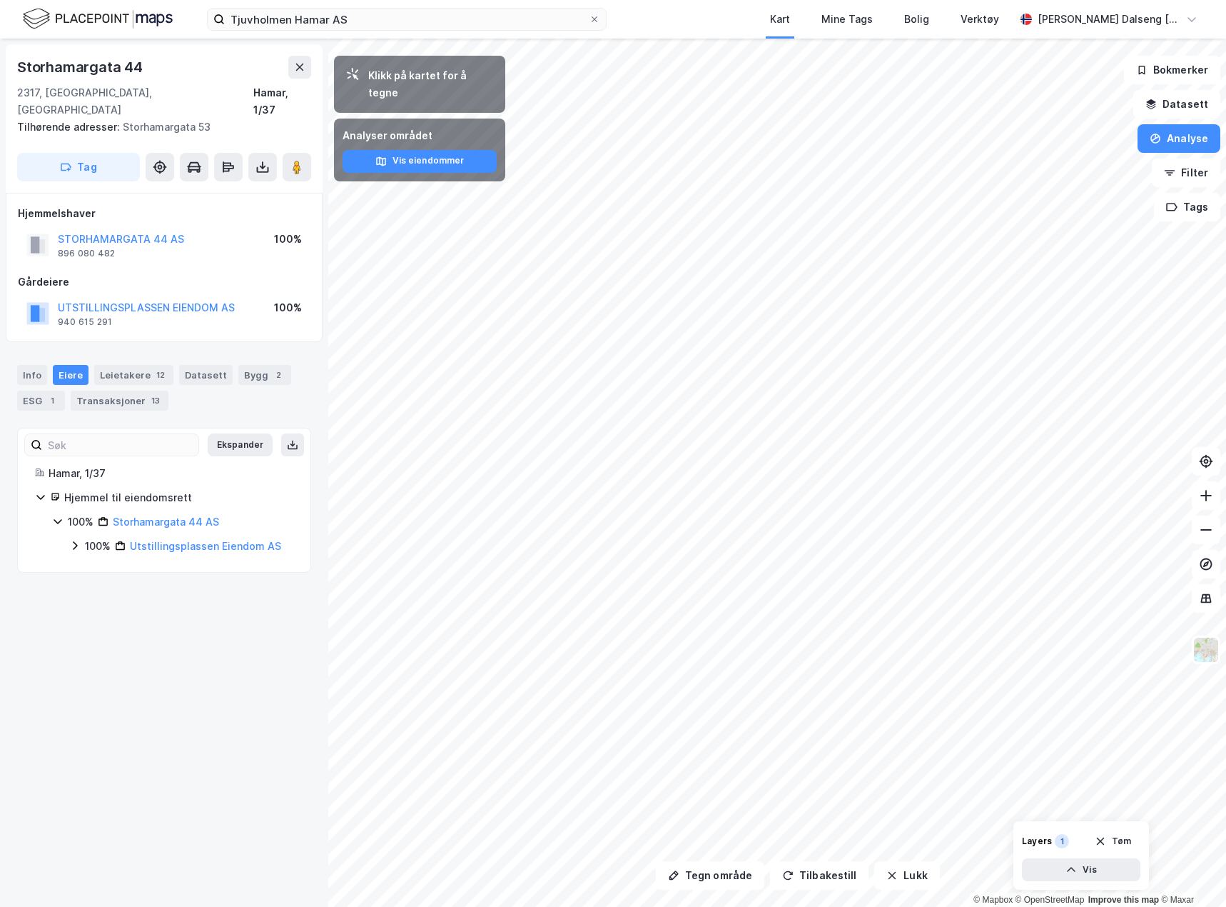
click at [733, 871] on button "Tegn område" at bounding box center [710, 875] width 109 height 29
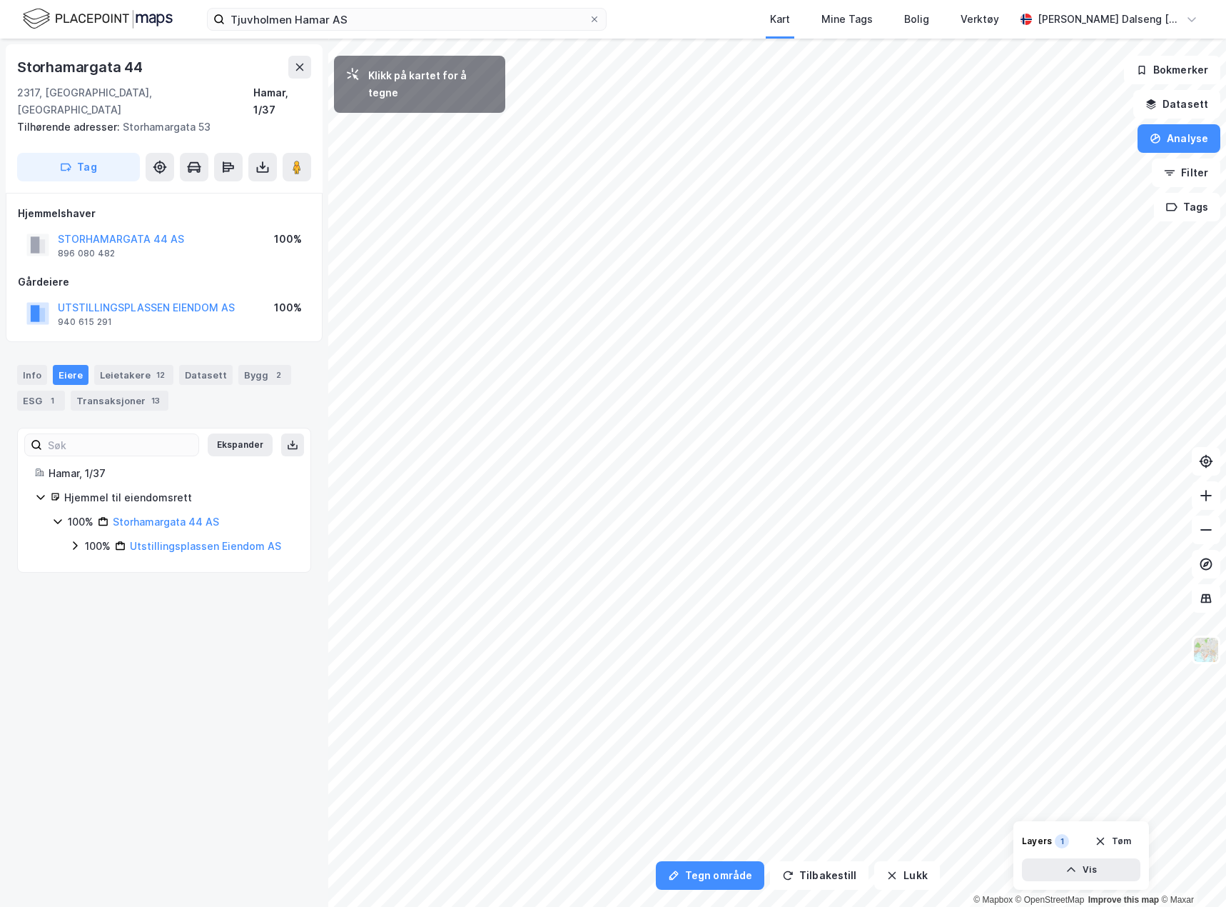
click at [1226, 563] on html "Tjuvholmen Hamar AS Kart Mine Tags Bolig Verktøy Teodor Dalseng Hagen Tegn områ…" at bounding box center [613, 453] width 1226 height 907
click at [675, 275] on div "1,2m" at bounding box center [690, 281] width 41 height 30
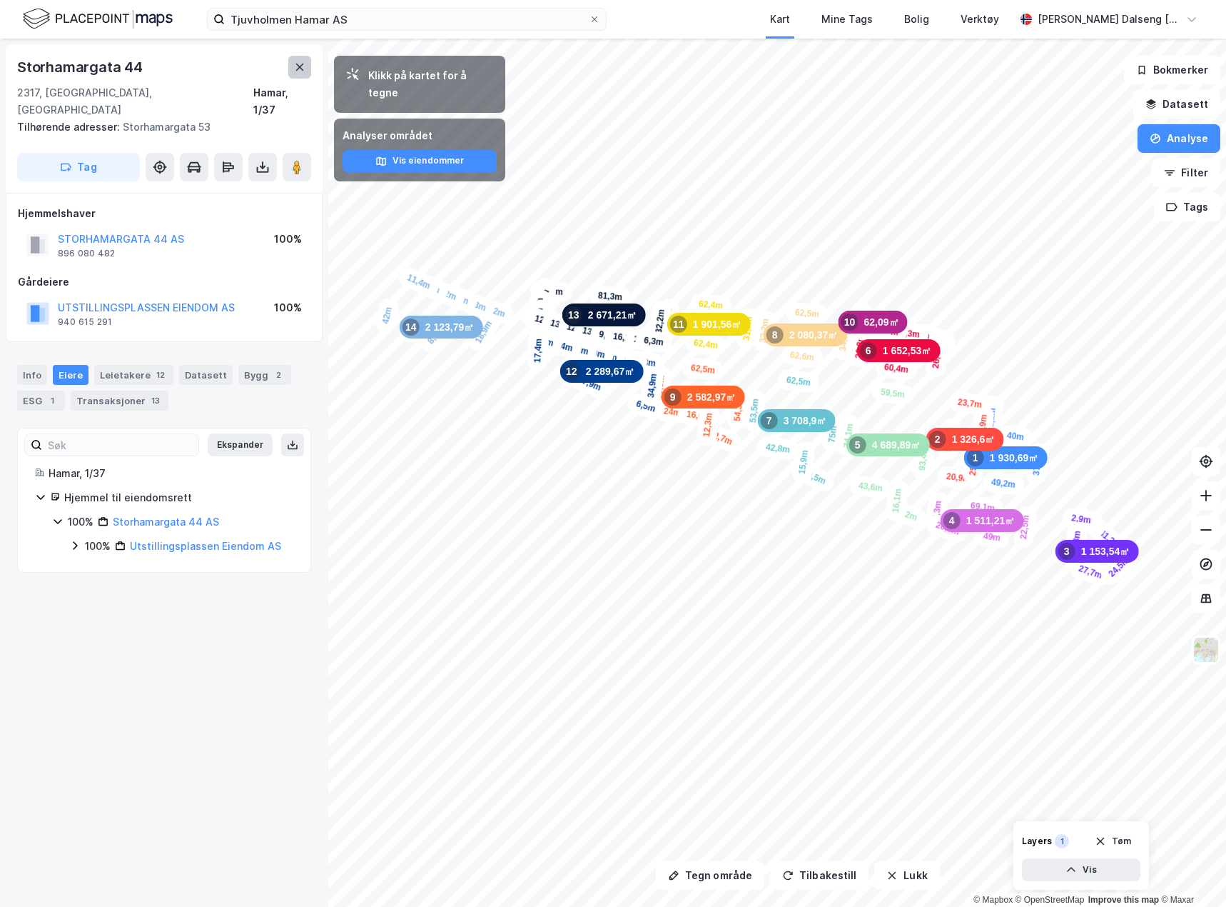
click at [307, 61] on button at bounding box center [299, 67] width 23 height 23
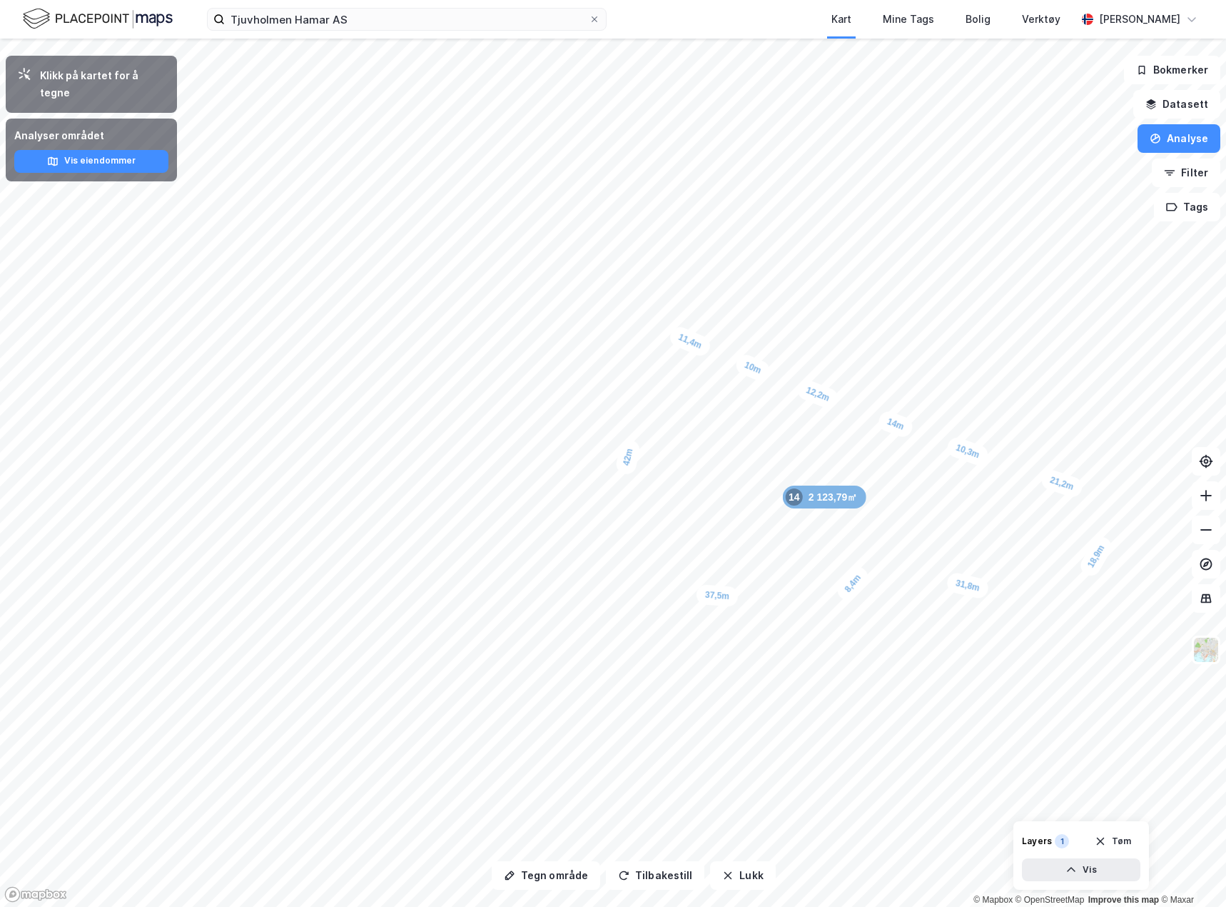
click at [862, 495] on div "2 123,79㎡ 14" at bounding box center [825, 496] width 84 height 23
click at [524, 874] on button "Tegn område" at bounding box center [546, 875] width 109 height 29
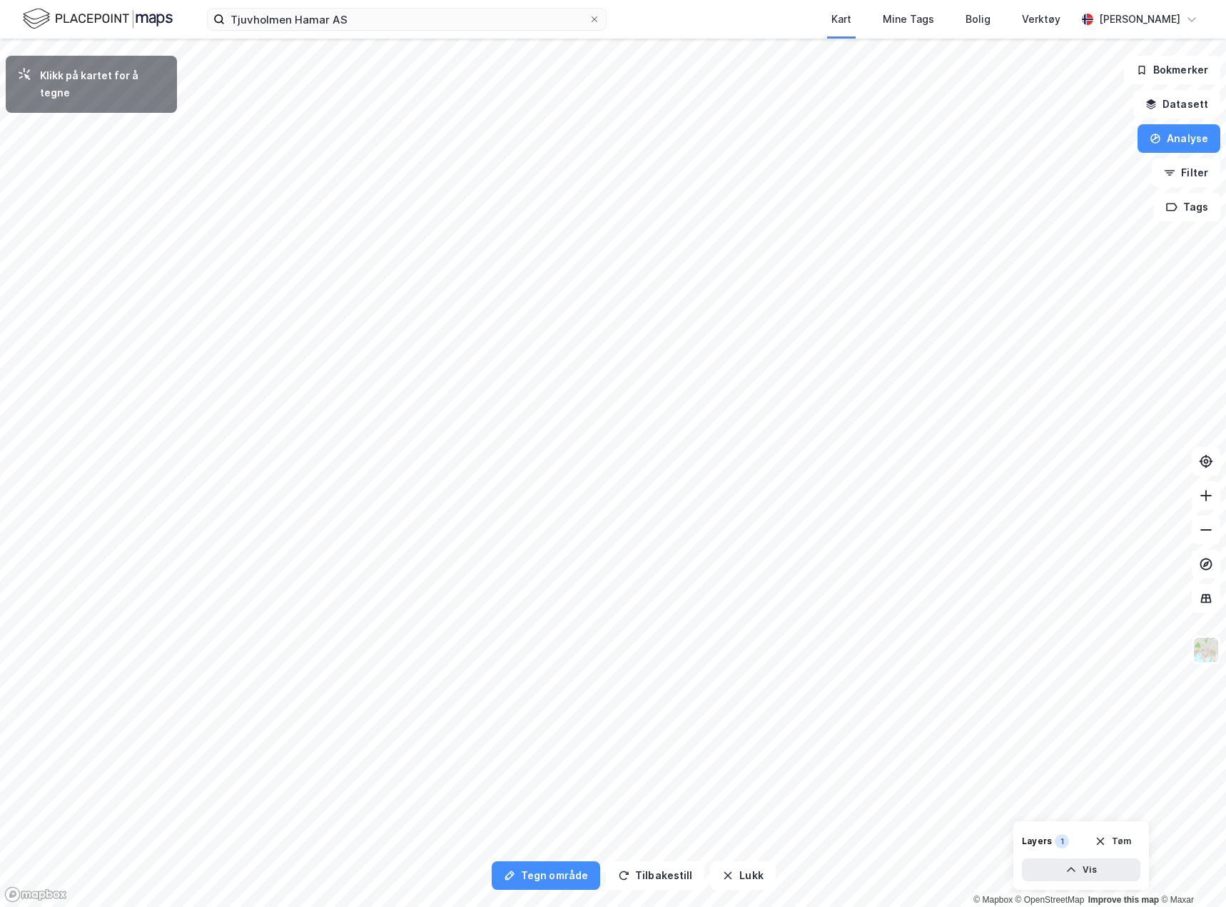
click at [271, 907] on html "Tjuvholmen Hamar AS Kart Mine Tags Bolig Verktøy Teodor Dalseng Hagen Tegn områ…" at bounding box center [613, 453] width 1226 height 907
click at [409, 810] on div "0m" at bounding box center [410, 811] width 20 height 29
click at [460, 907] on html "Tjuvholmen Hamar AS Kart Mine Tags Bolig Verktøy Teodor Dalseng Hagen Tegn områ…" at bounding box center [613, 453] width 1226 height 907
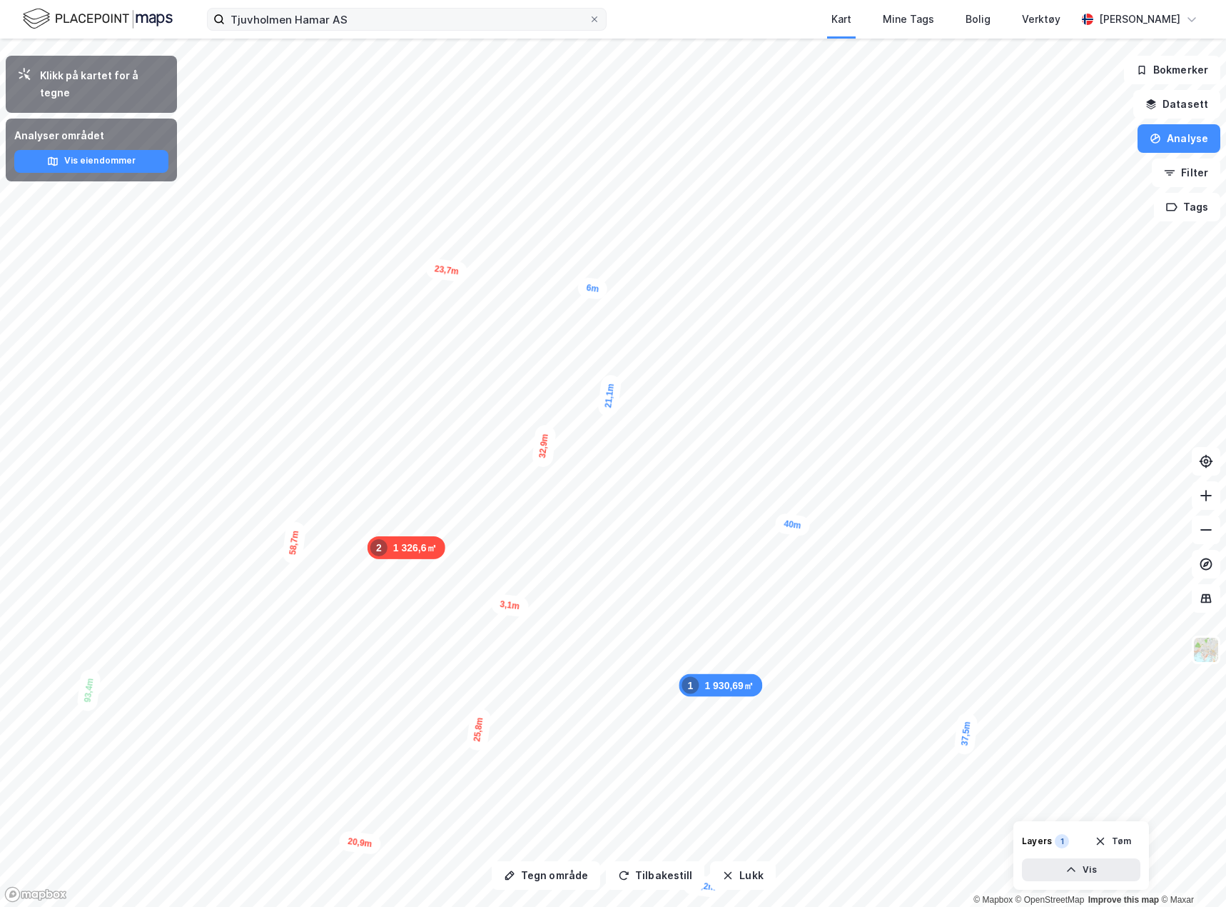
click at [566, 29] on div "Tjuvholmen Hamar AS Kart Mine Tags Bolig Verktøy [PERSON_NAME] Hagen Tegn områd…" at bounding box center [613, 453] width 1226 height 907
